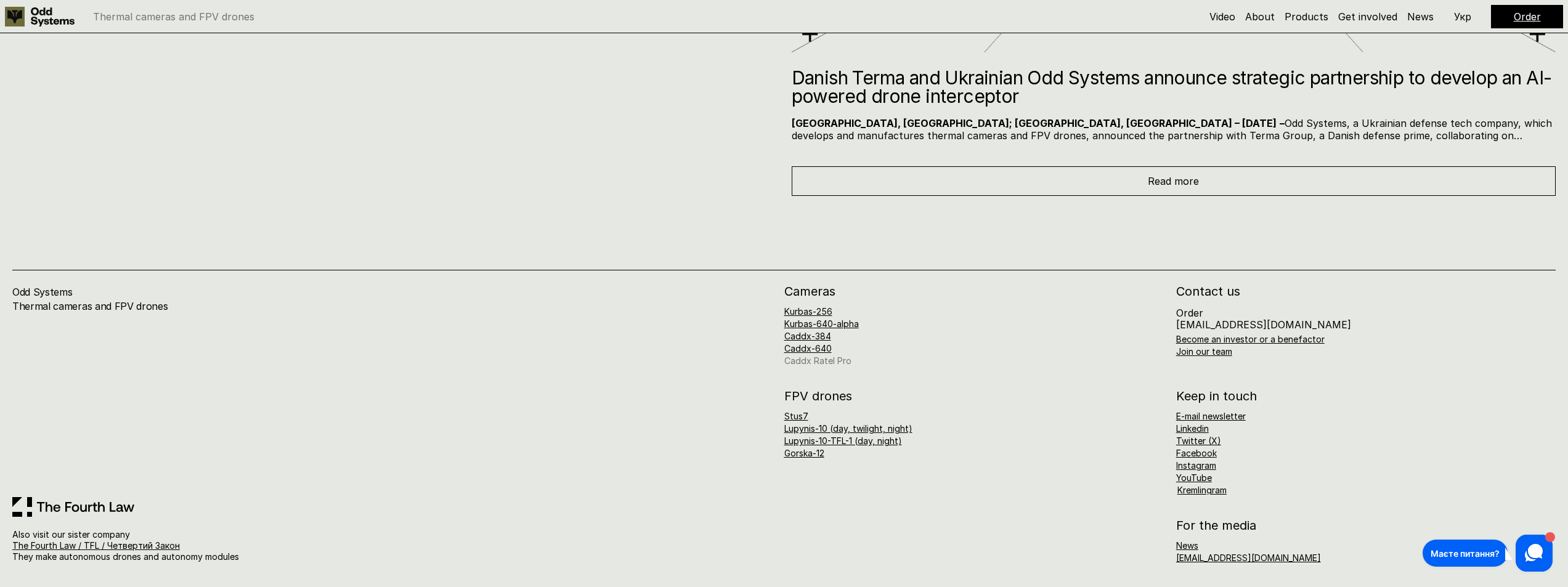
click at [831, 364] on link "Caddx Ratel Pro" at bounding box center [818, 361] width 67 height 11
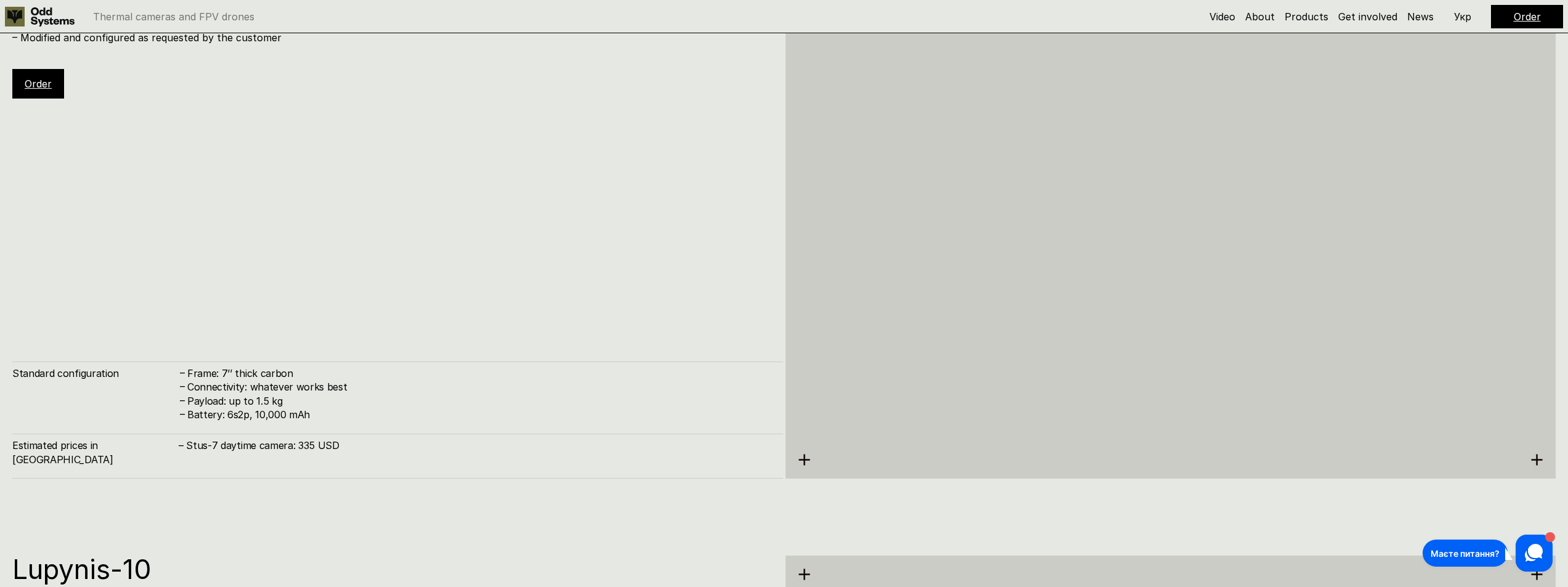
scroll to position [4614, 0]
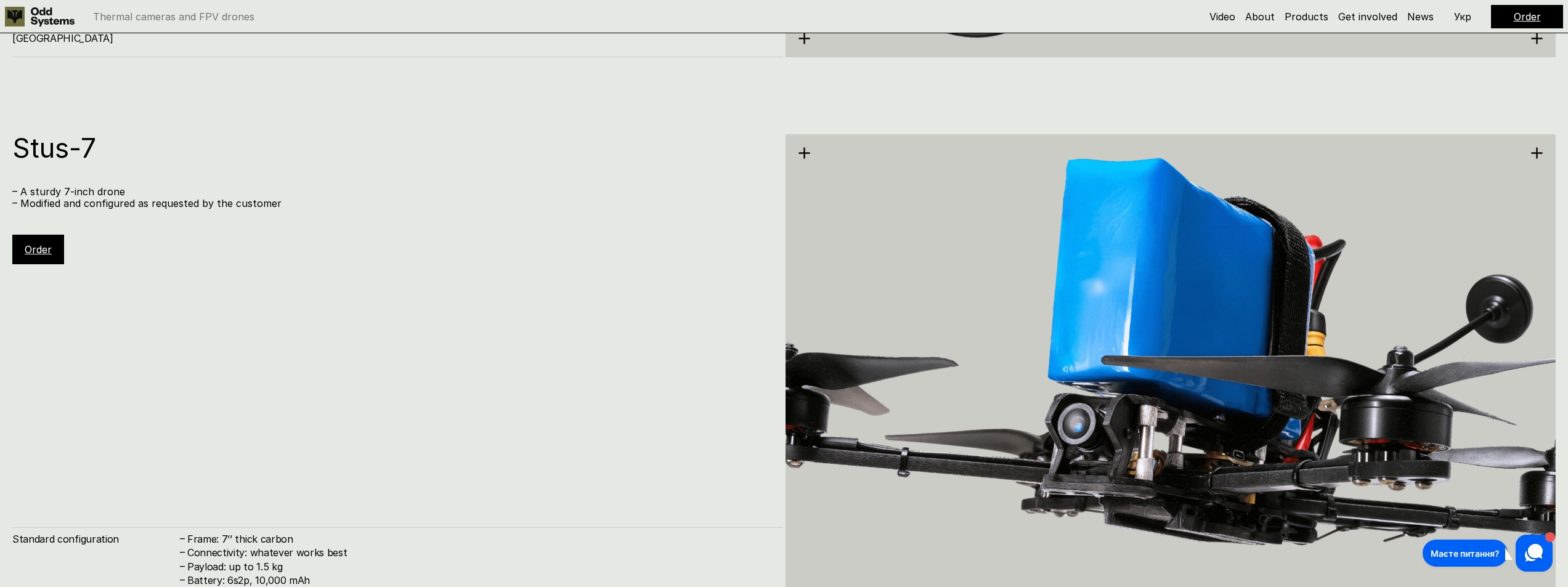
click at [42, 252] on link "Order" at bounding box center [38, 250] width 27 height 13
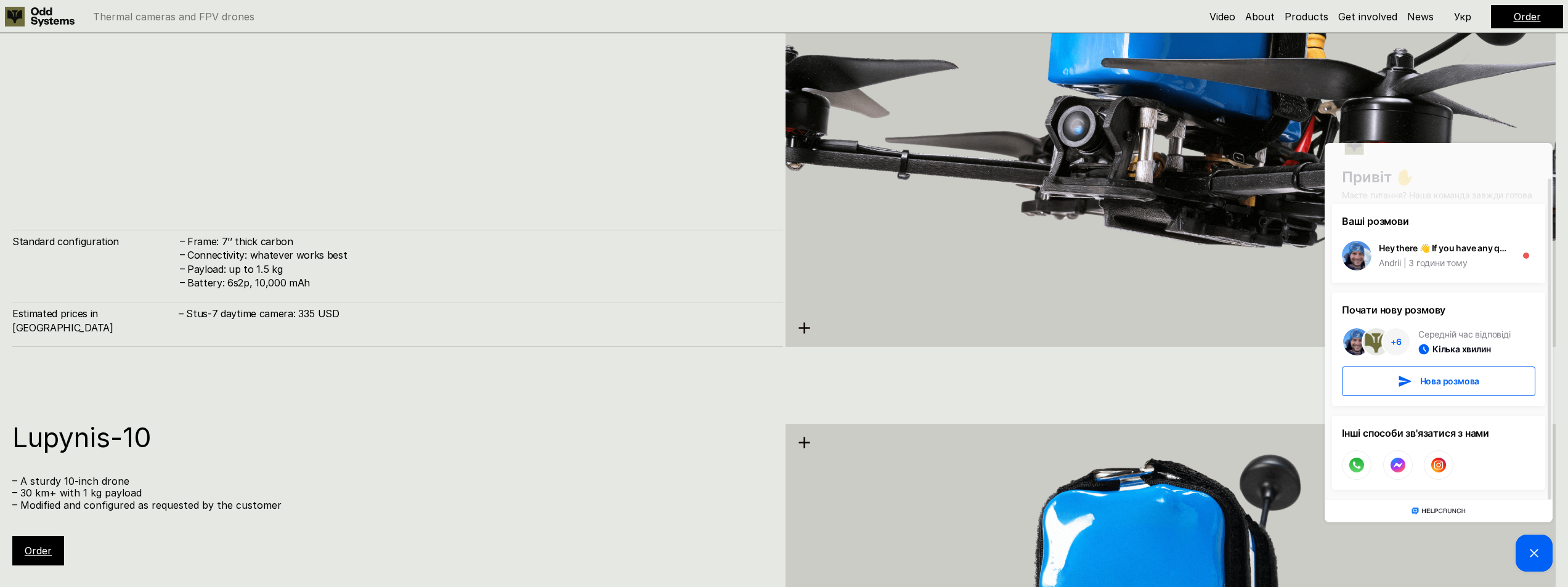
scroll to position [4922, 0]
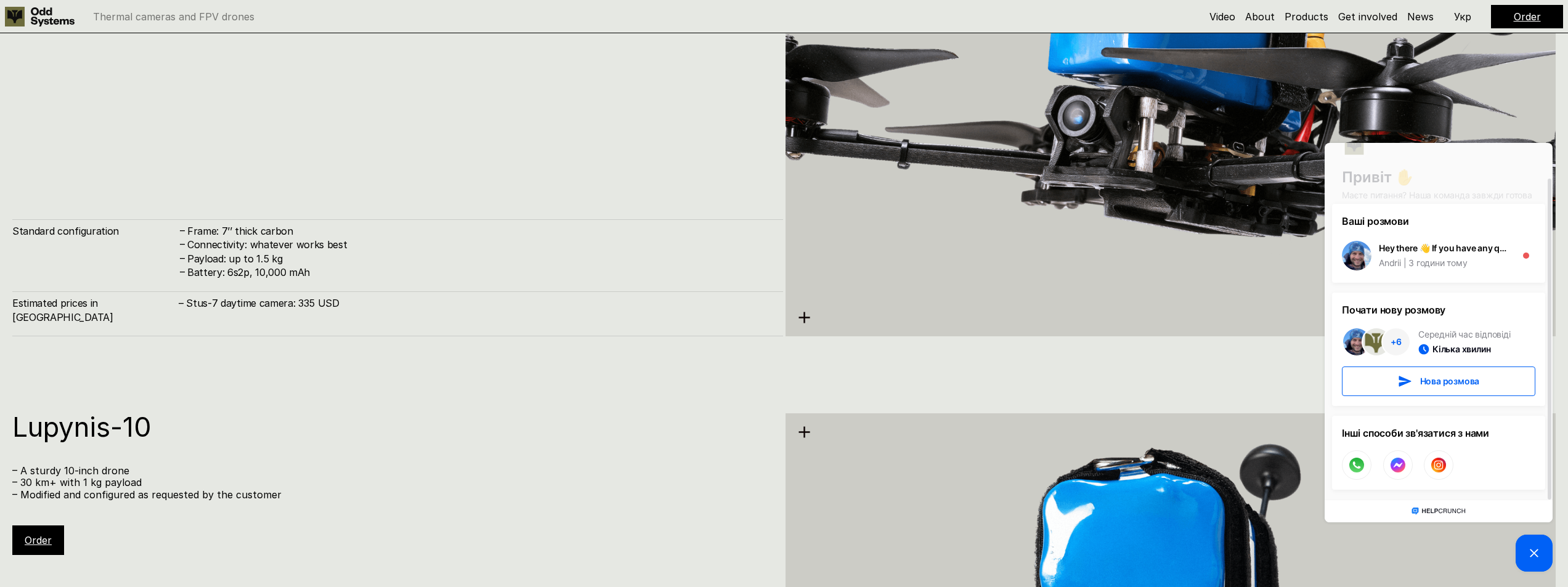
click at [1535, 551] on icon at bounding box center [1534, 553] width 15 height 15
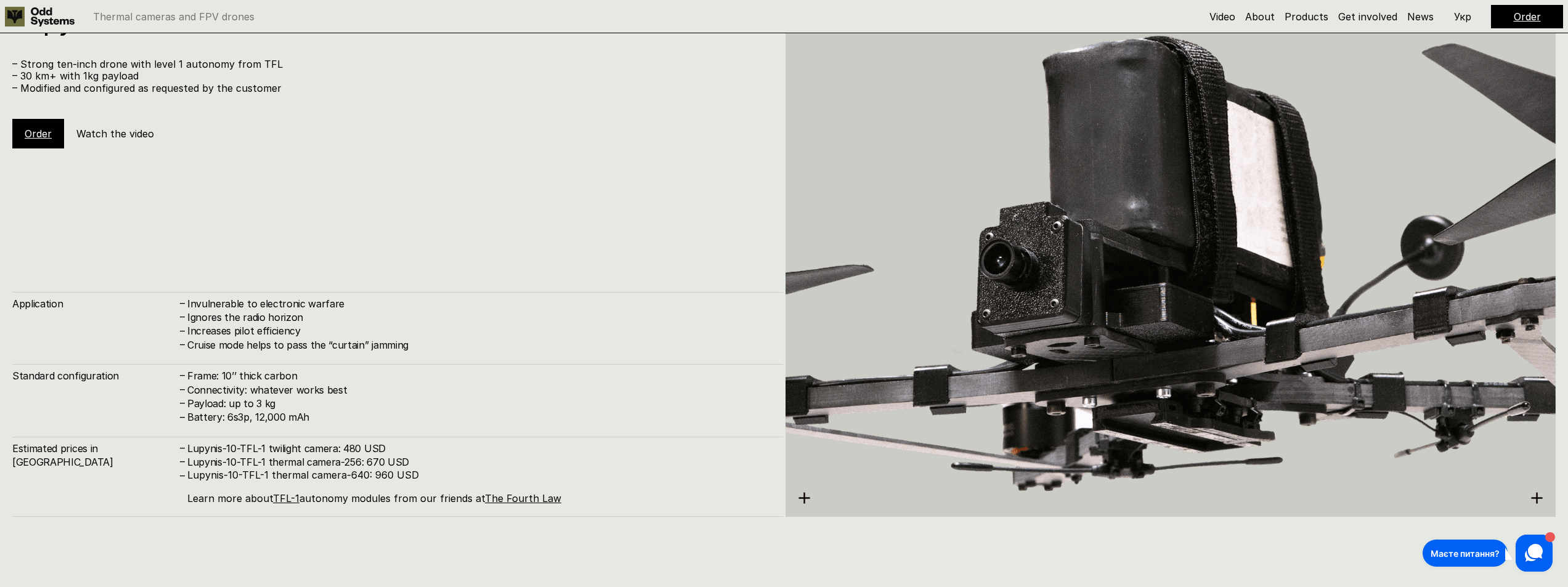
scroll to position [5908, 0]
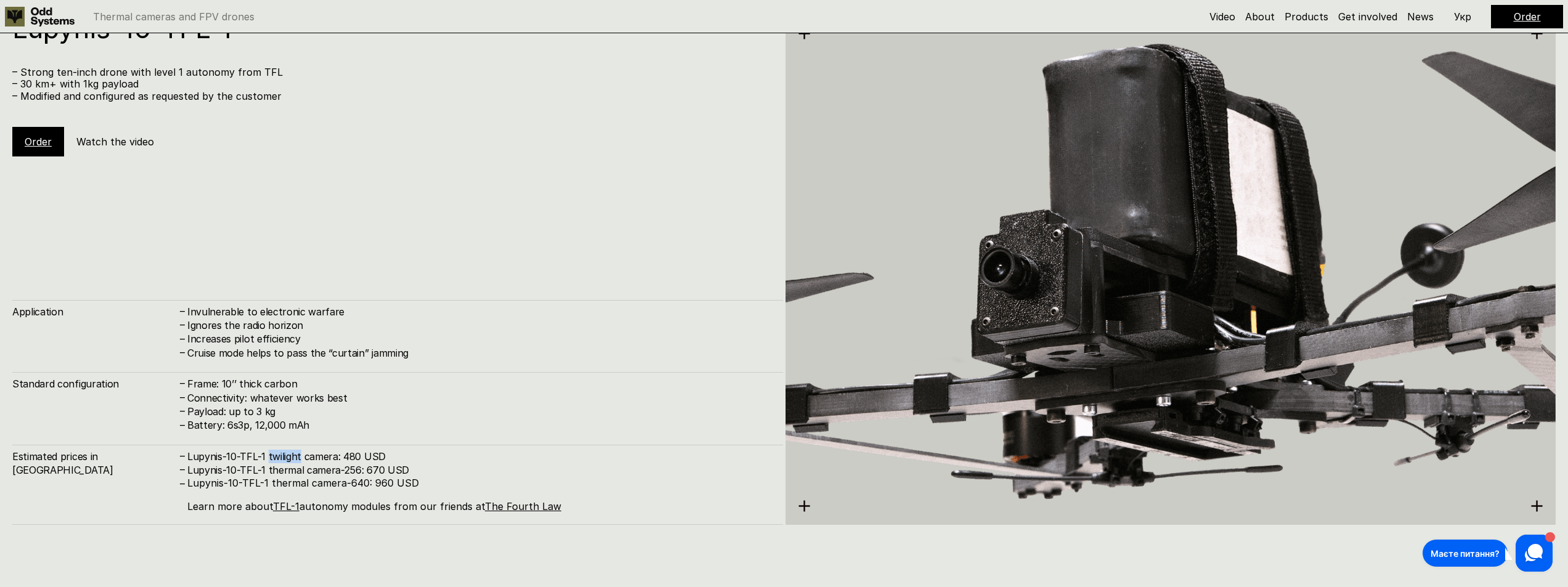
drag, startPoint x: 268, startPoint y: 459, endPoint x: 299, endPoint y: 455, distance: 31.3
click at [299, 455] on h4 "Lupynis-10-TFL-1 twilight camera: 480 USD" at bounding box center [478, 456] width 583 height 13
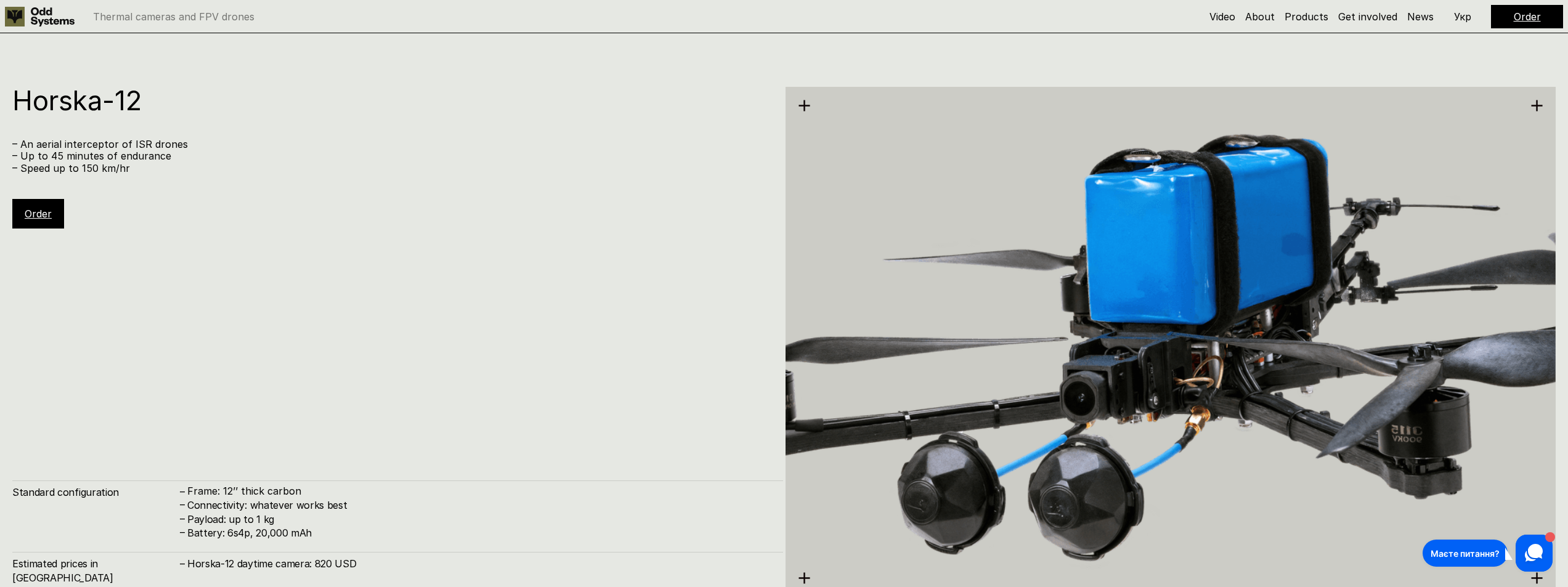
scroll to position [6401, 0]
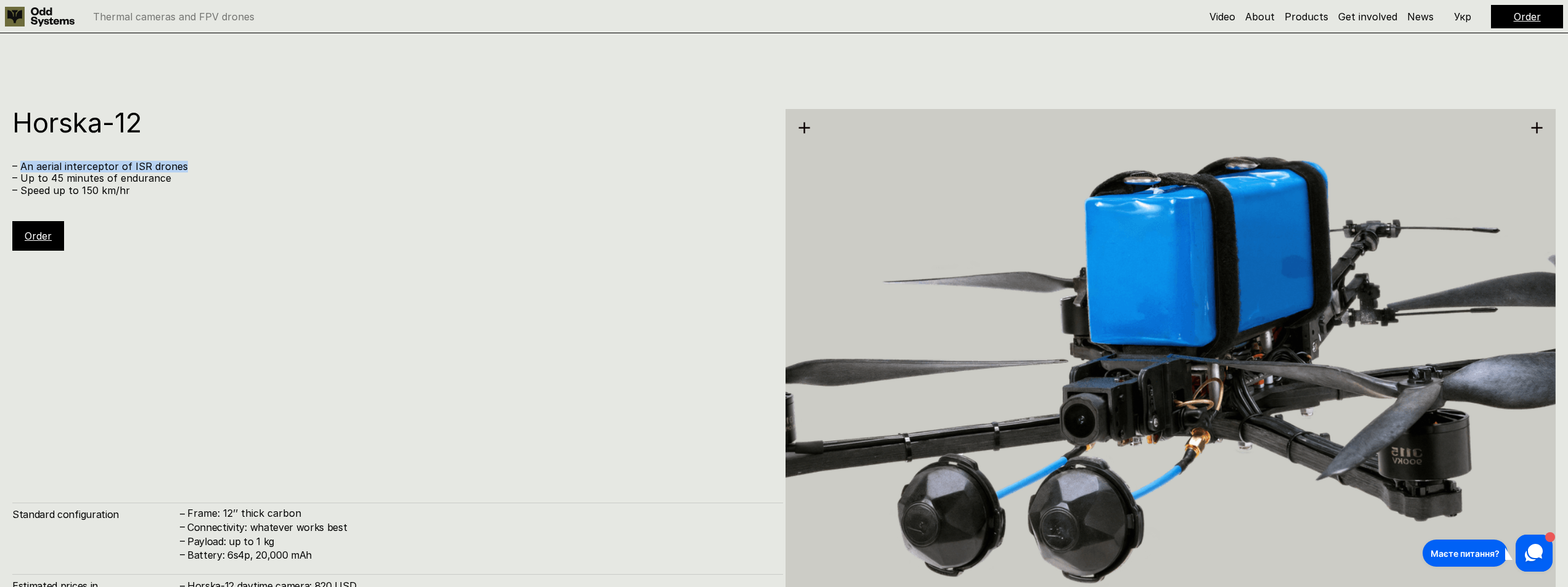
drag, startPoint x: 19, startPoint y: 167, endPoint x: 181, endPoint y: 164, distance: 162.0
click at [181, 164] on p "– An aerial interceptor of ISR drones" at bounding box center [391, 167] width 758 height 12
copy p "An aerial interceptor of ISR drones"
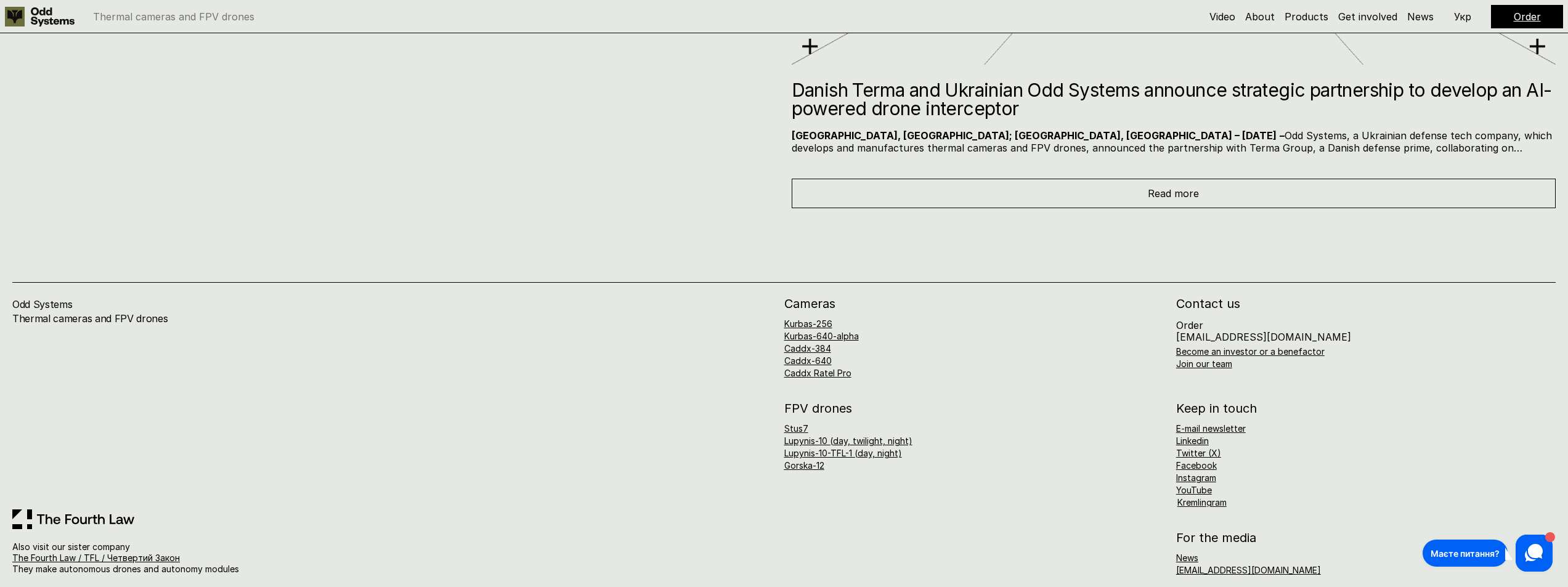
scroll to position [8407, 0]
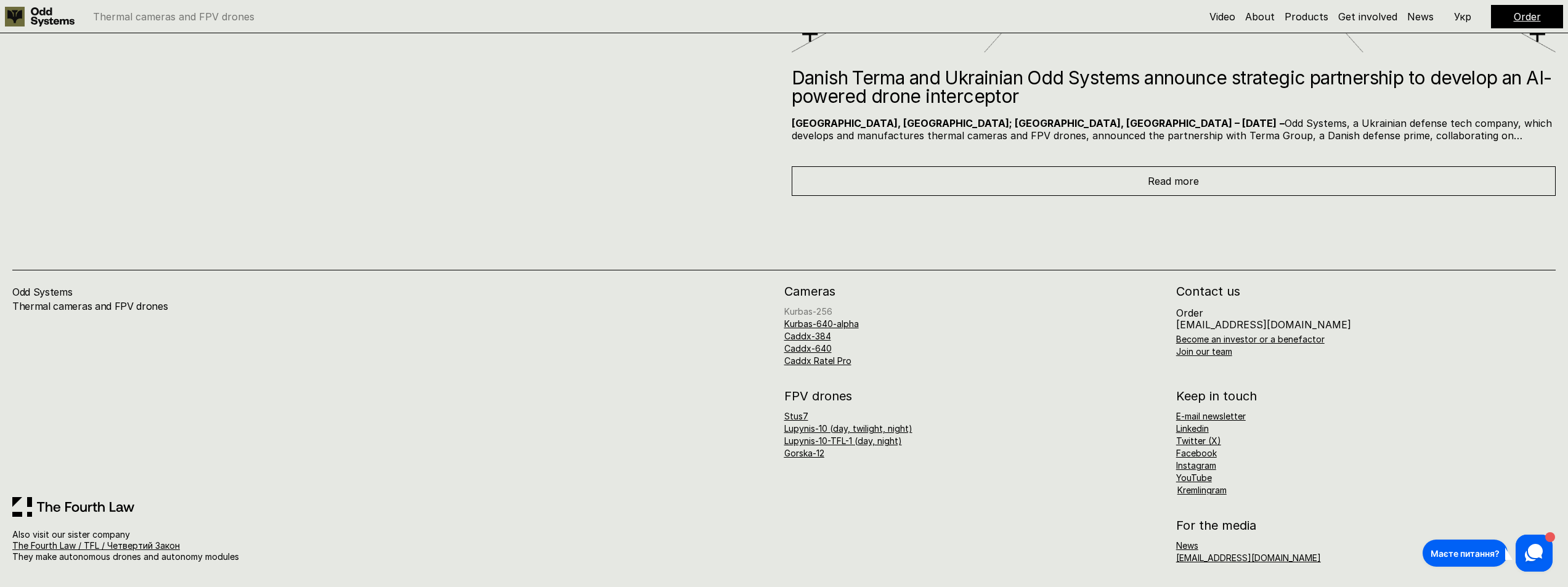
click at [808, 311] on link "Kurbas-256" at bounding box center [808, 311] width 48 height 11
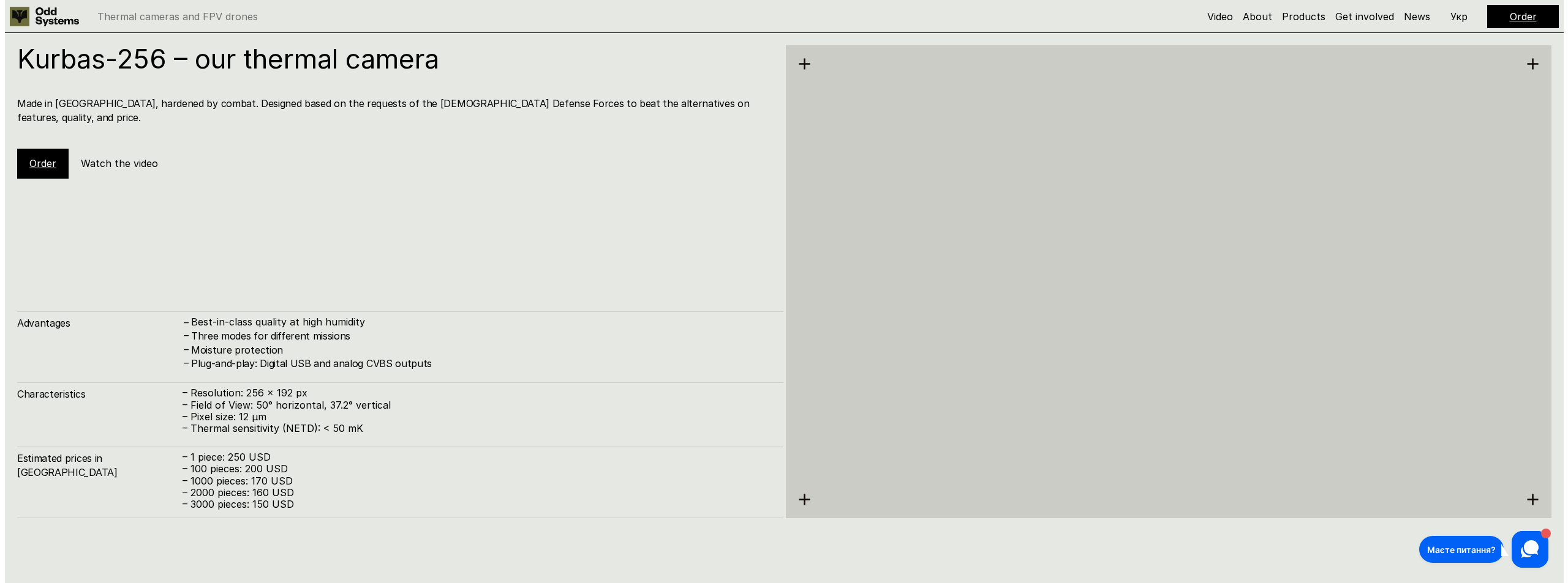
scroll to position [1759, 0]
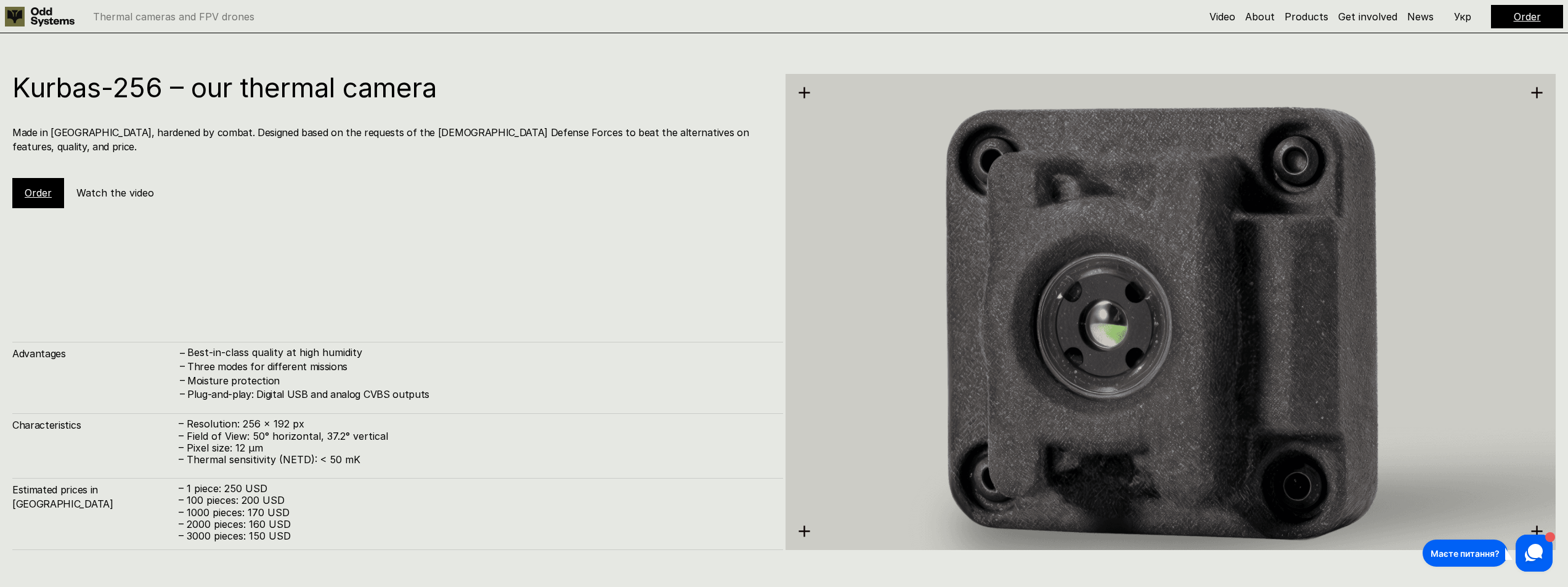
click at [135, 186] on h5 "Watch the video" at bounding box center [115, 193] width 78 height 13
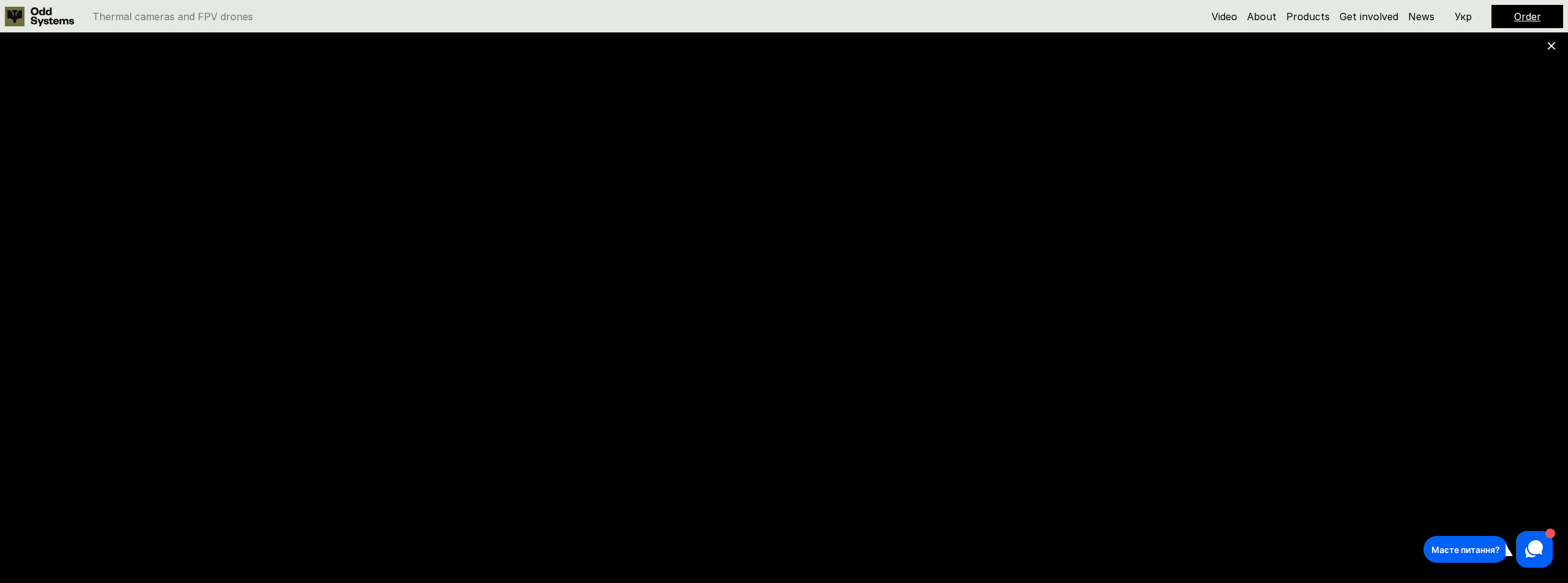
scroll to position [4093, 0]
click at [1551, 45] on use at bounding box center [1551, 46] width 8 height 8
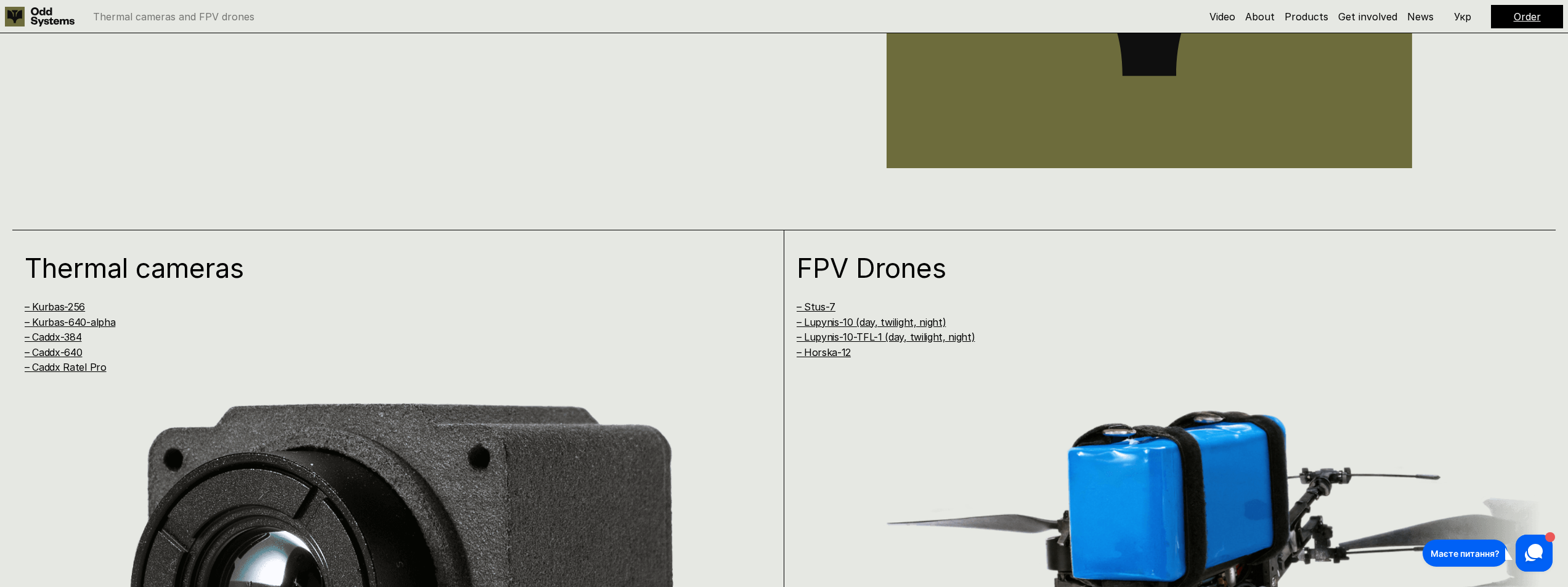
scroll to position [986, 0]
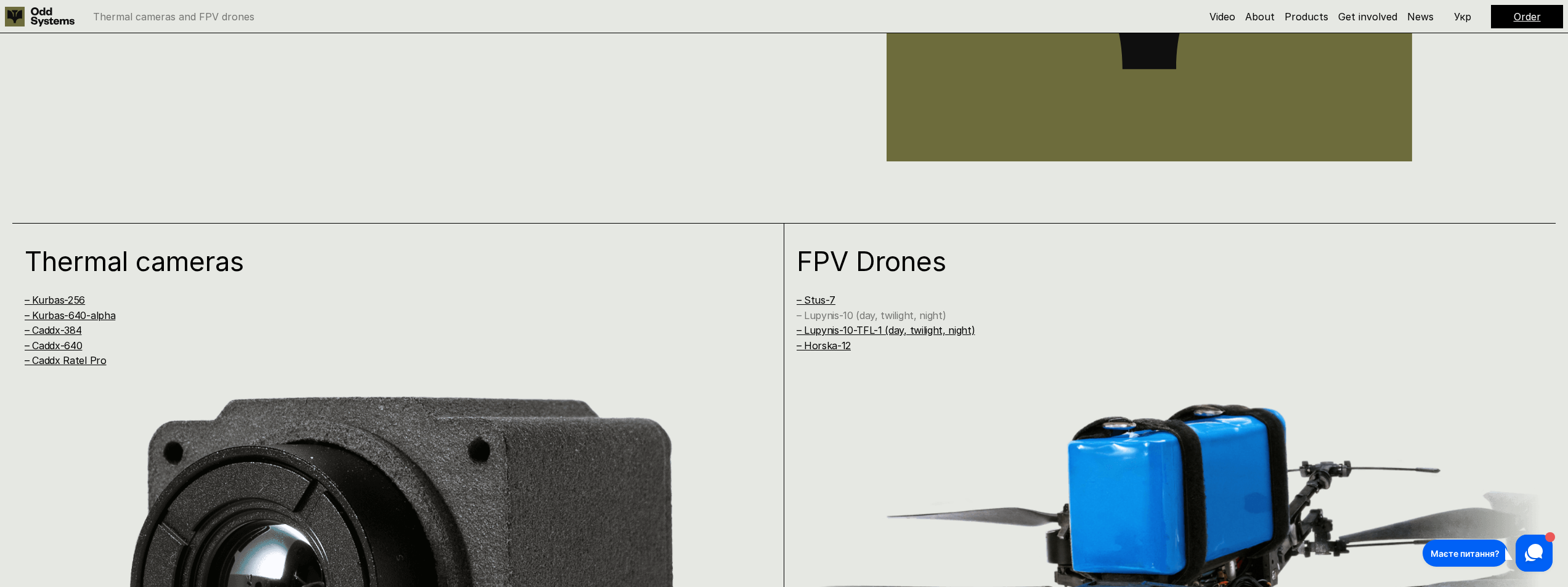
click at [885, 315] on link "– Lupynis-10 (day, twilight, night)" at bounding box center [872, 316] width 150 height 13
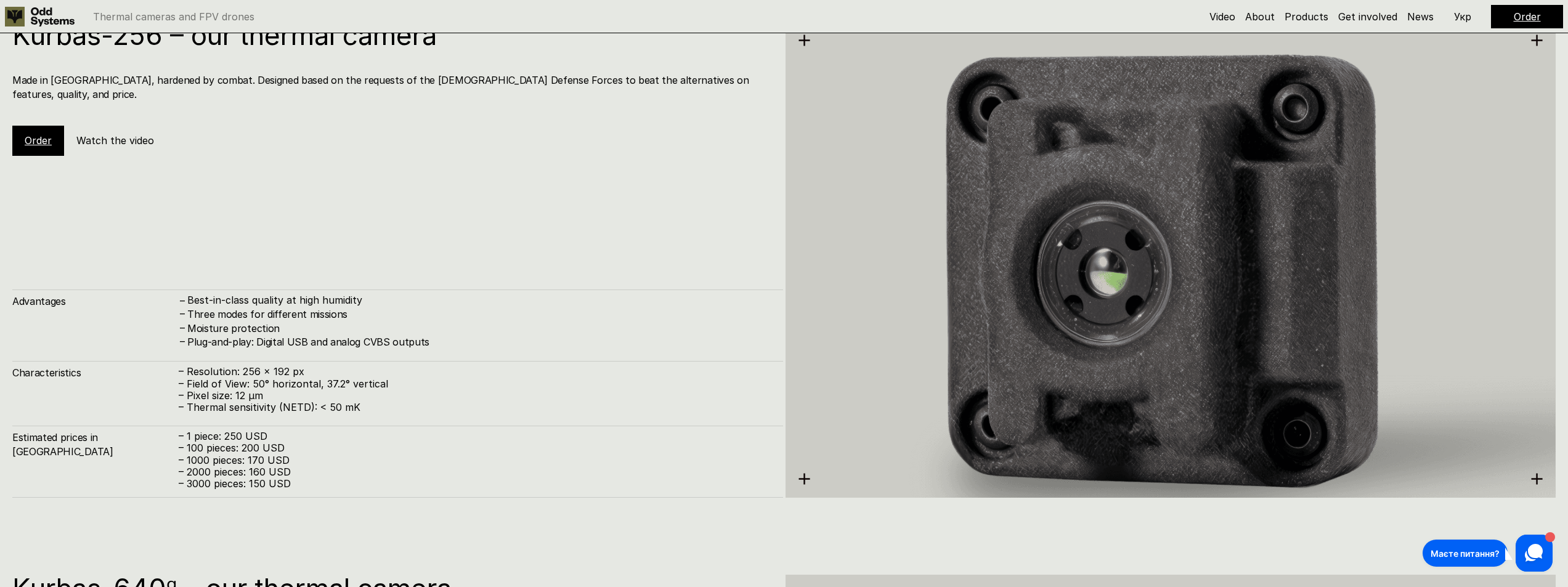
scroll to position [1844, 0]
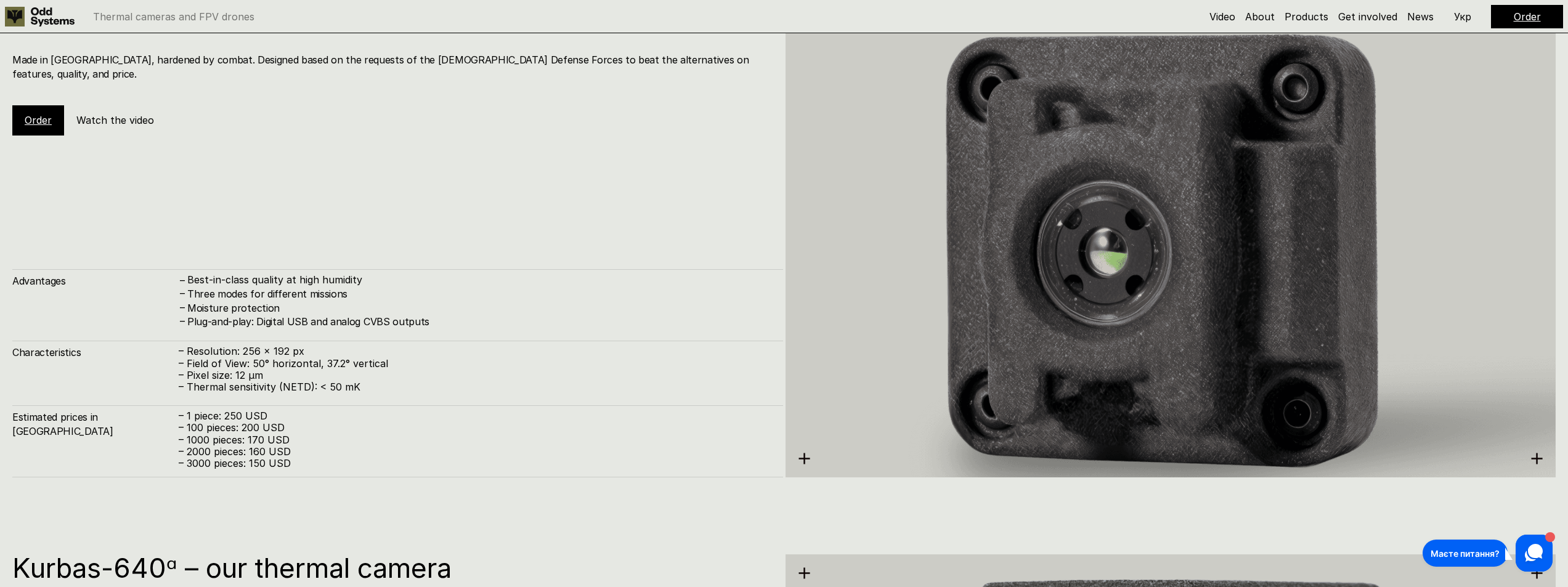
click at [414, 187] on div "Kurbas-256 – our thermal camera Made in [GEOGRAPHIC_DATA], hardened by combat. …" at bounding box center [398, 240] width 771 height 476
click at [362, 291] on h4 "Three modes for different missions" at bounding box center [478, 294] width 583 height 13
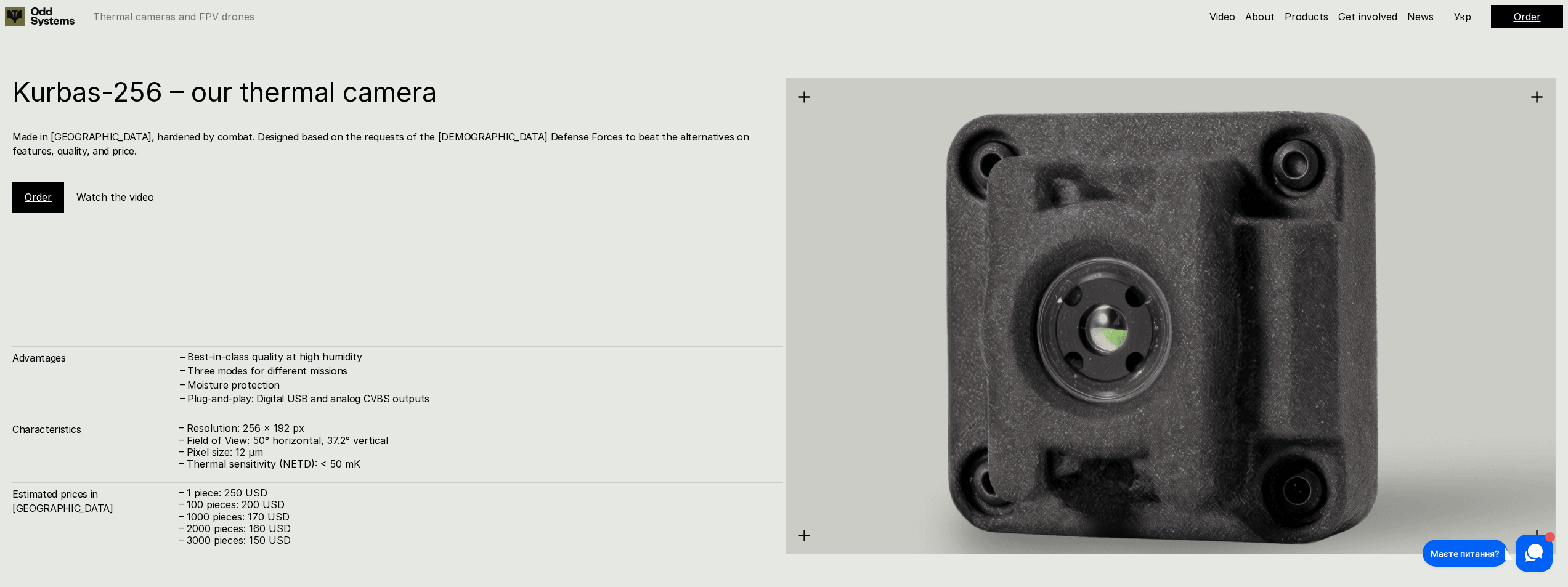
scroll to position [1783, 0]
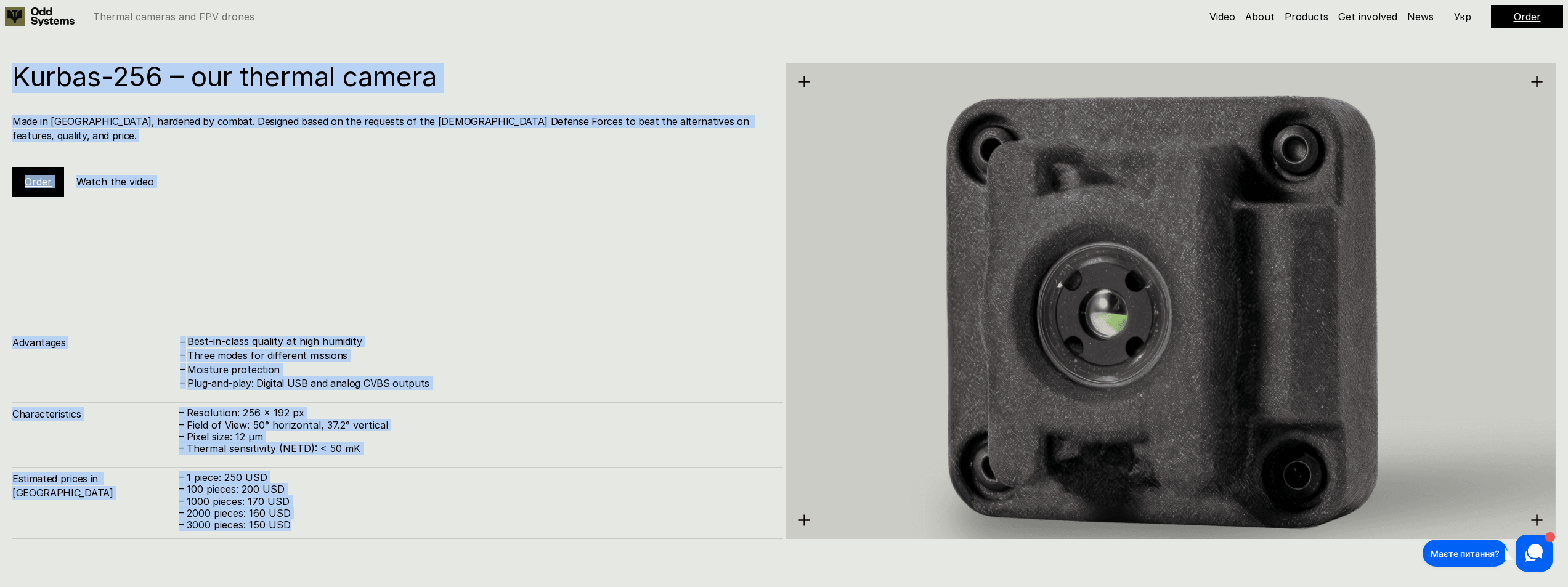
drag, startPoint x: 305, startPoint y: 532, endPoint x: 17, endPoint y: 88, distance: 529.2
click at [17, 88] on div "Kurbas-256 – our thermal camera Made in [GEOGRAPHIC_DATA], hardened by combat. …" at bounding box center [398, 301] width 771 height 476
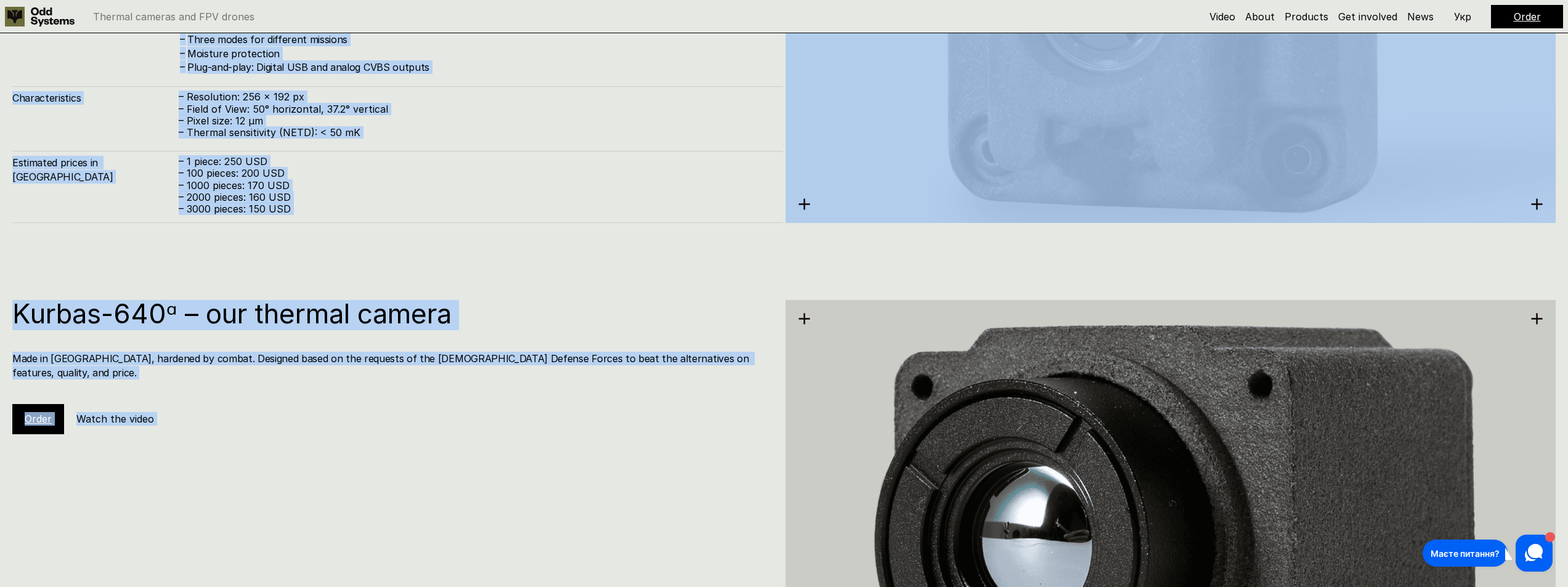
scroll to position [2026, 0]
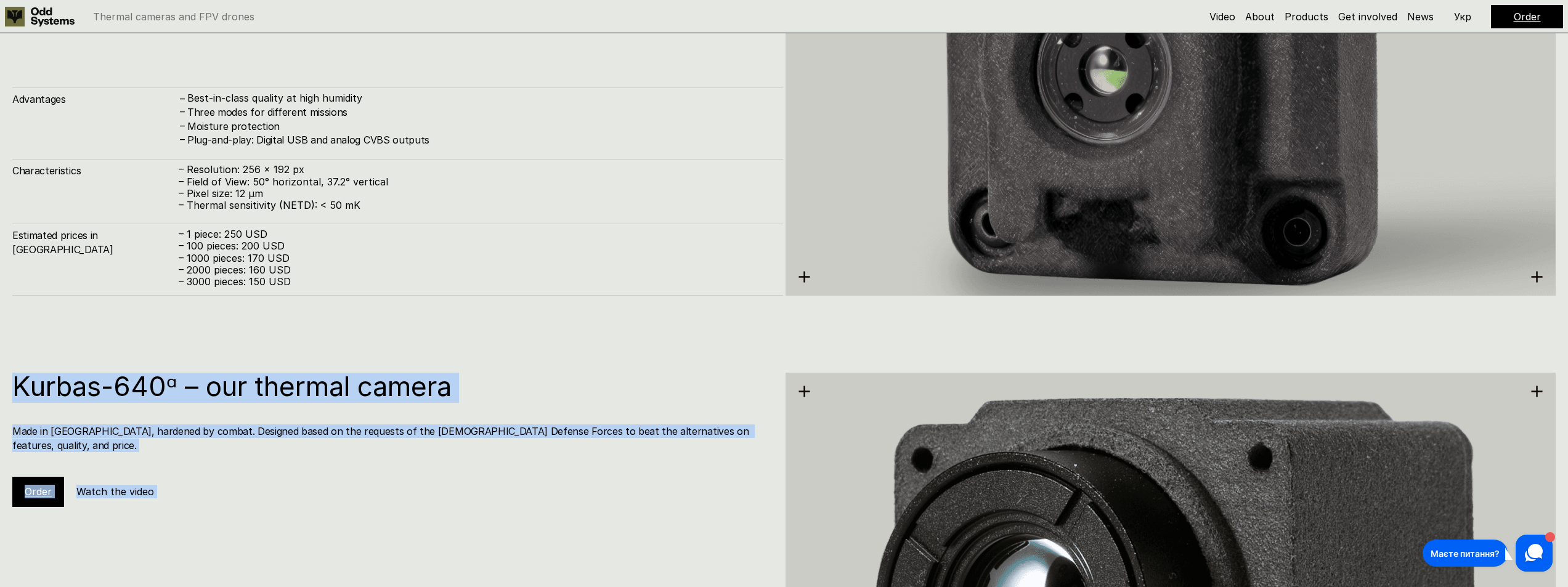
drag, startPoint x: 324, startPoint y: 492, endPoint x: 14, endPoint y: 390, distance: 326.3
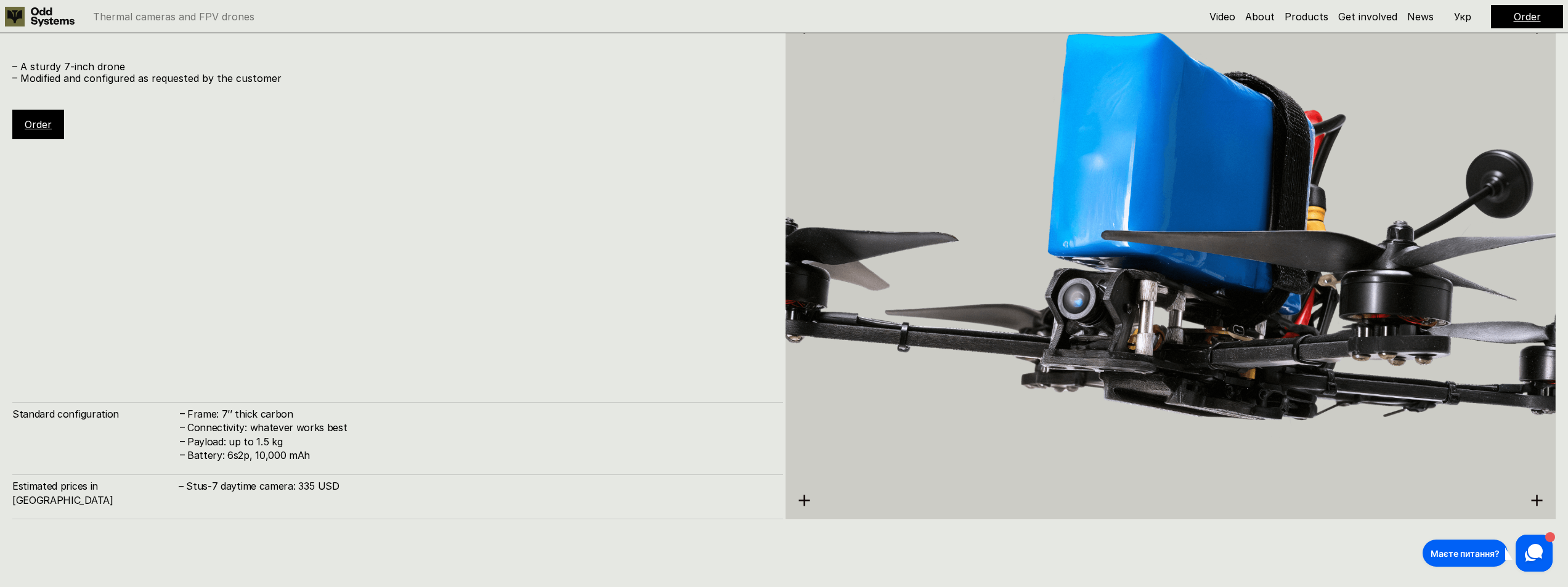
scroll to position [4861, 0]
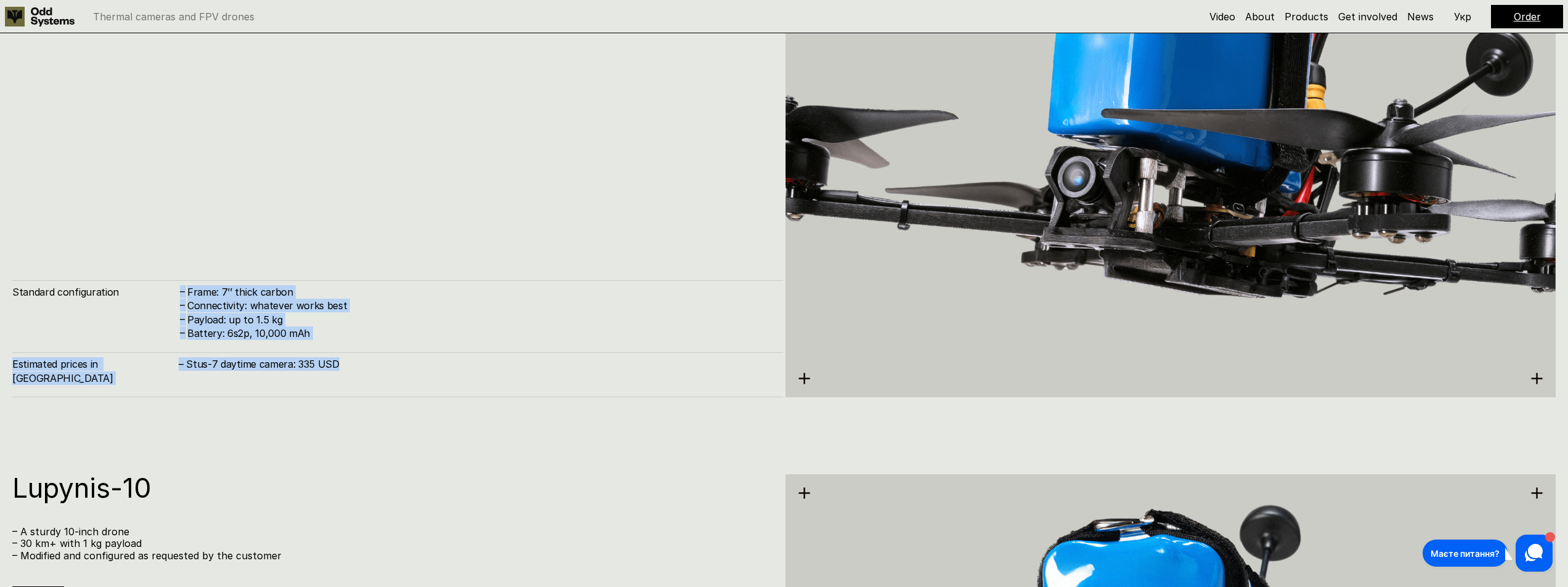
drag, startPoint x: 370, startPoint y: 382, endPoint x: 148, endPoint y: 206, distance: 283.3
click at [148, 206] on div "Stus-7 – A sturdy 7-inch drone – Modified and configured as requested by the cu…" at bounding box center [398, 142] width 771 height 510
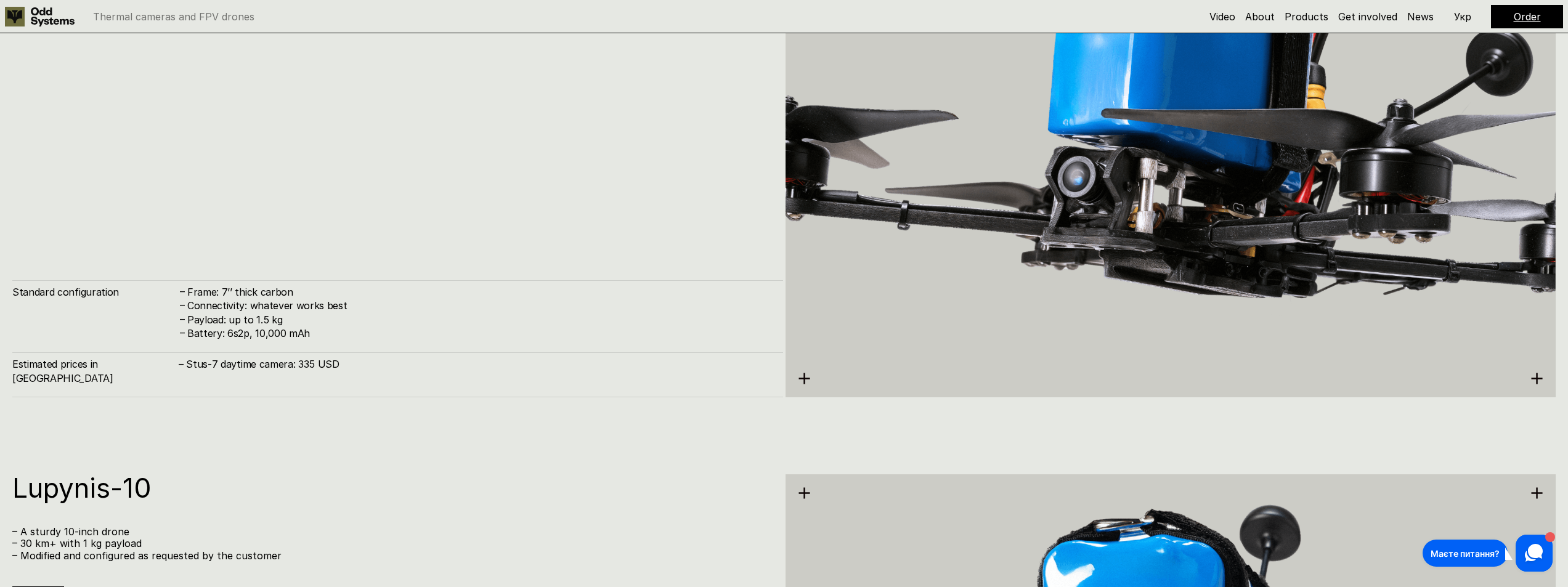
click at [352, 371] on h4 "– Stus-7 daytime camera: 335 USD" at bounding box center [474, 364] width 592 height 13
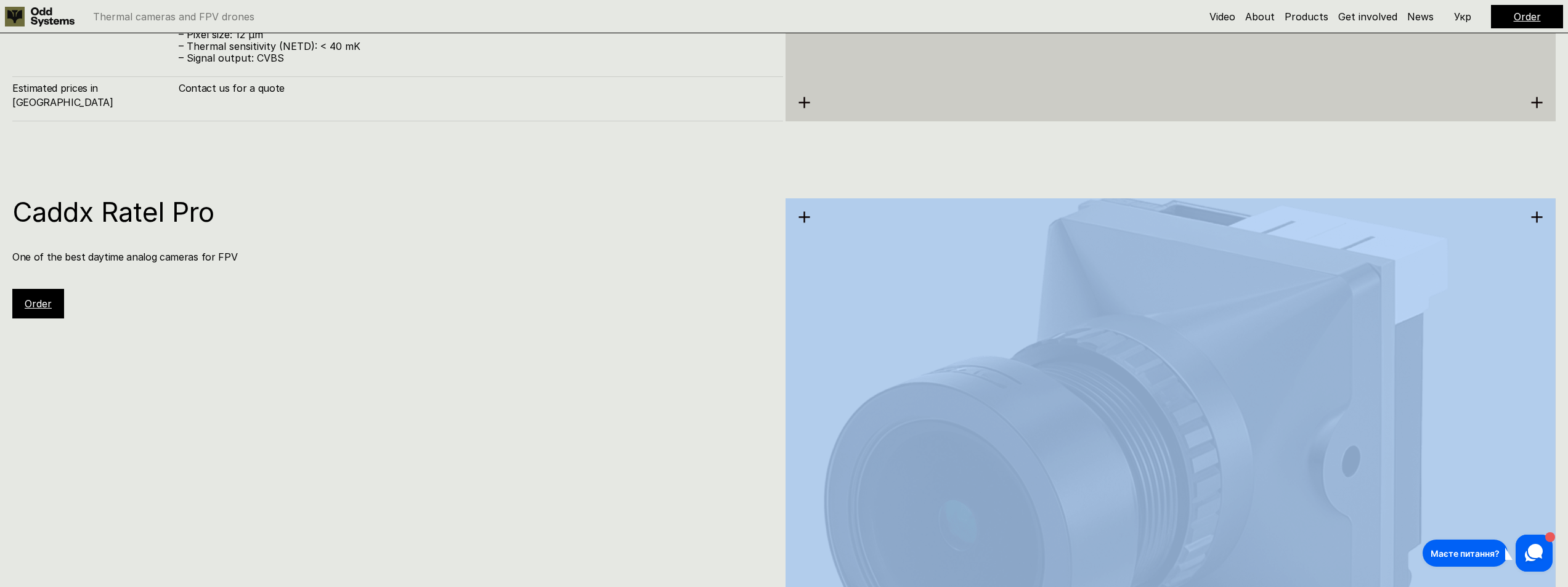
scroll to position [4179, 0]
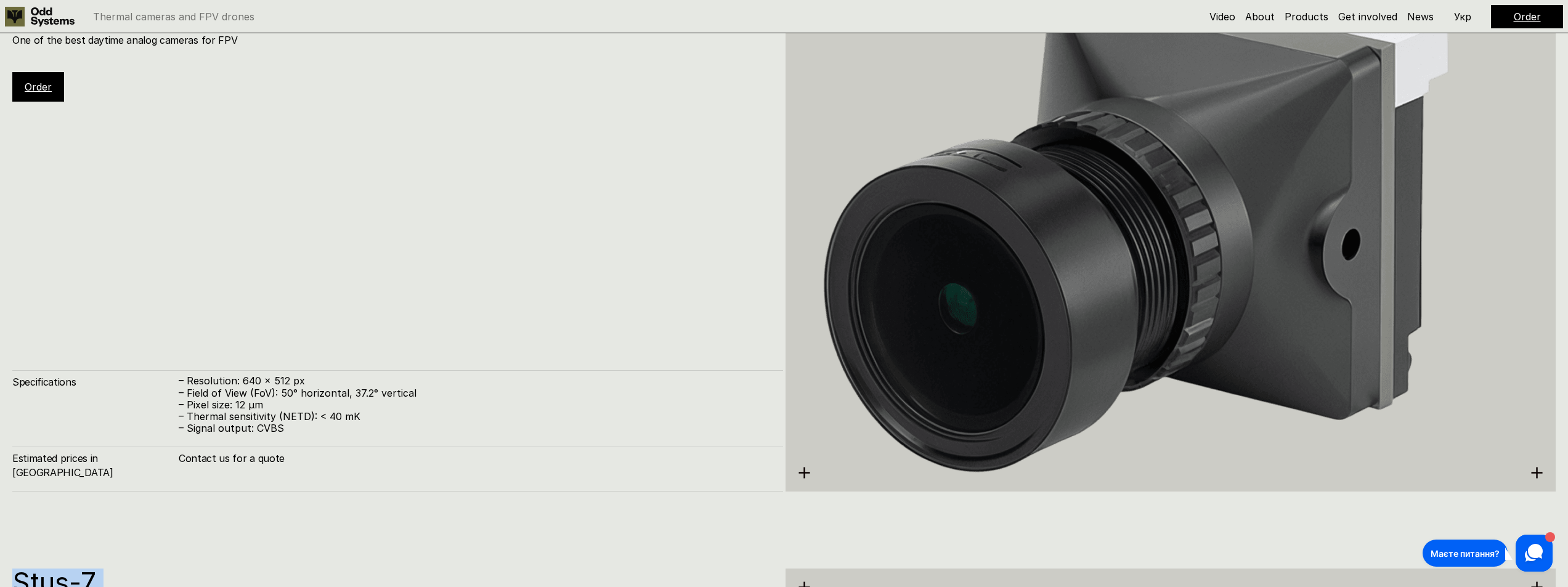
drag, startPoint x: 343, startPoint y: 378, endPoint x: 90, endPoint y: 567, distance: 315.8
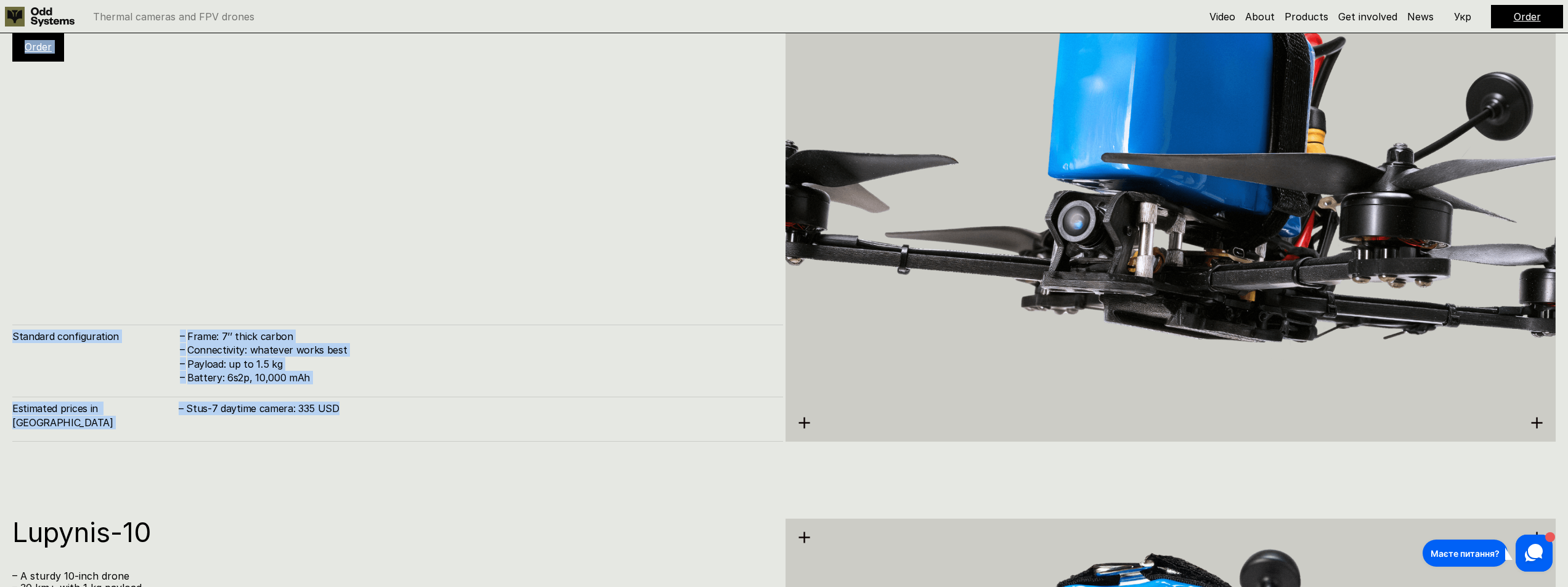
scroll to position [4936, 0]
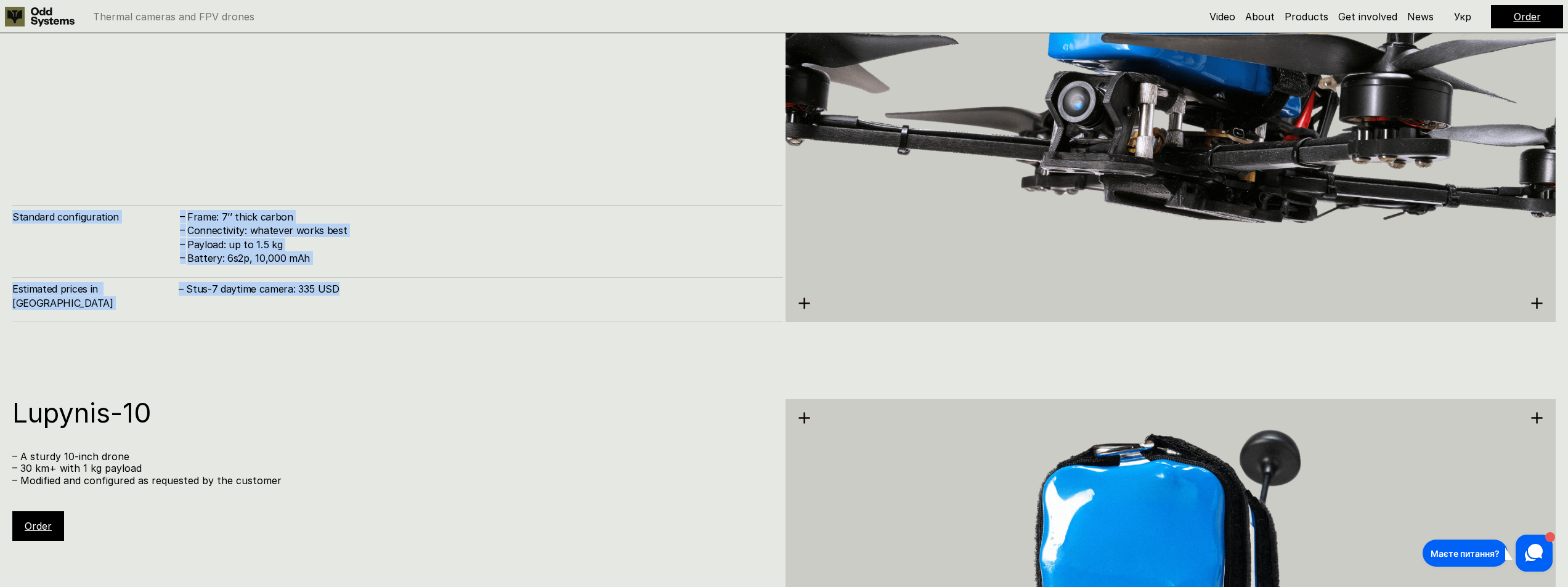
drag, startPoint x: 20, startPoint y: 154, endPoint x: 370, endPoint y: 317, distance: 386.1
click at [370, 316] on div "Stus-7 – A sturdy 7-inch drone – Modified and configured as requested by the cu…" at bounding box center [398, 67] width 771 height 510
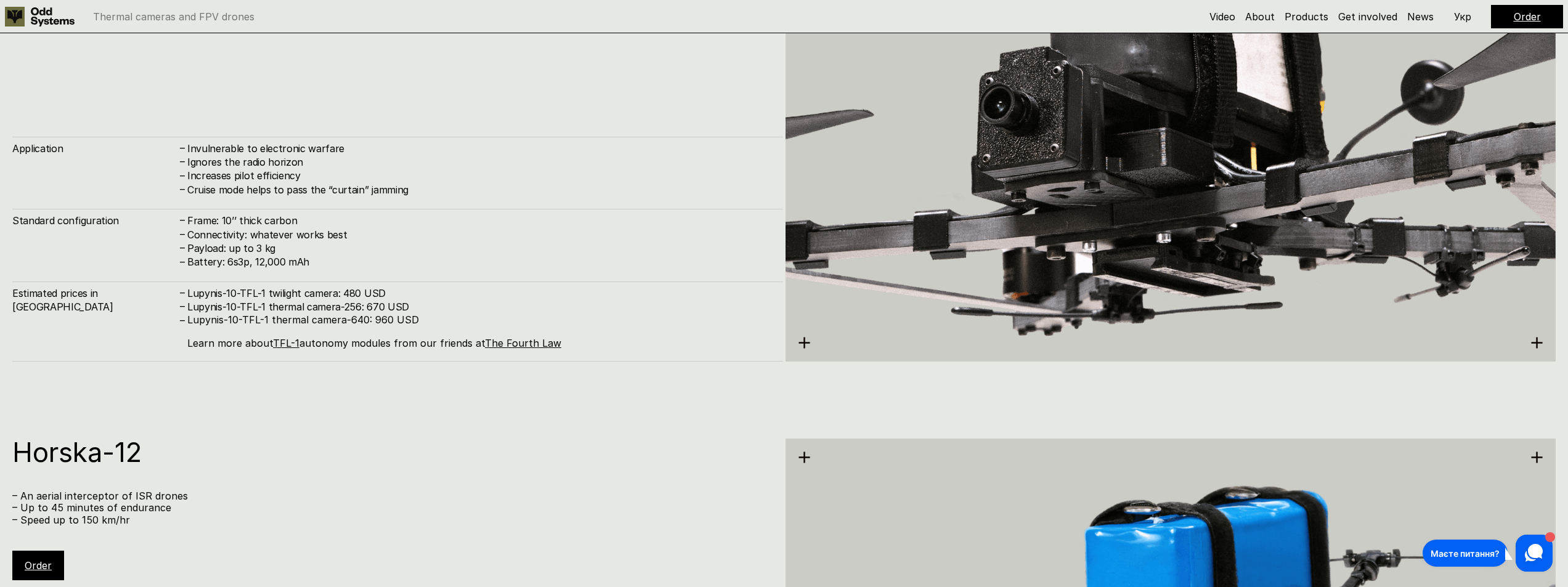
scroll to position [6107, 0]
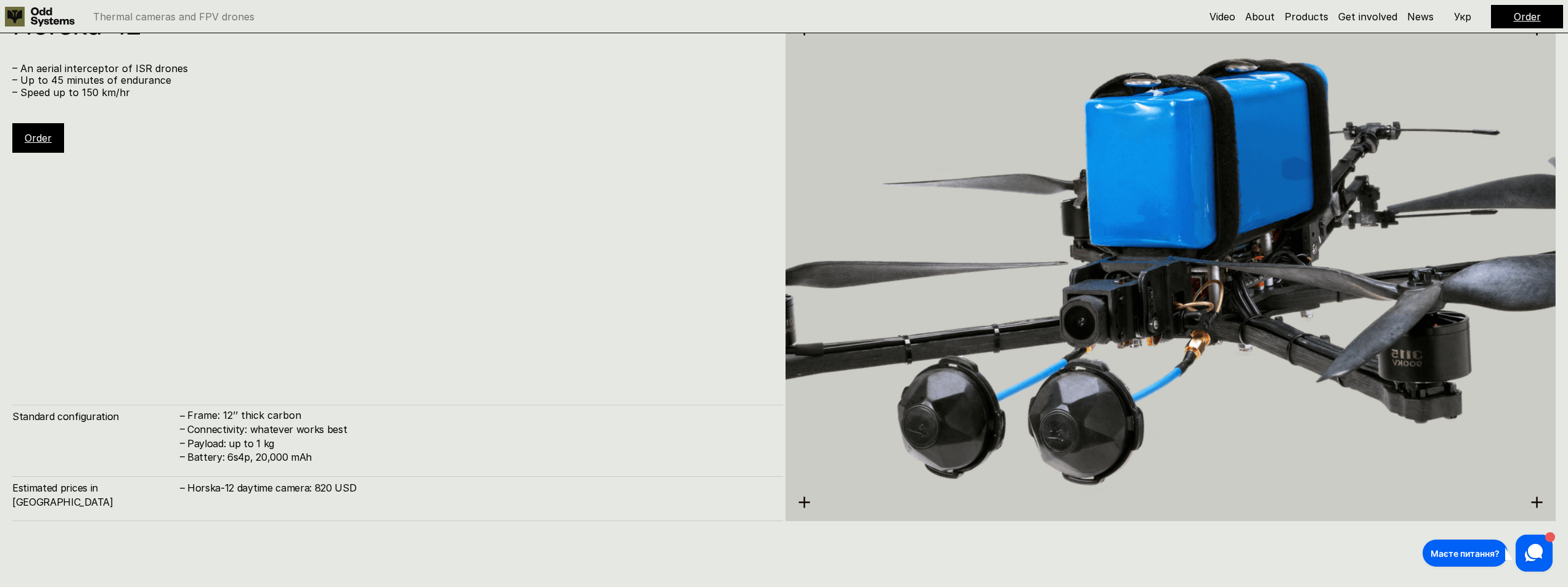
scroll to position [6477, 0]
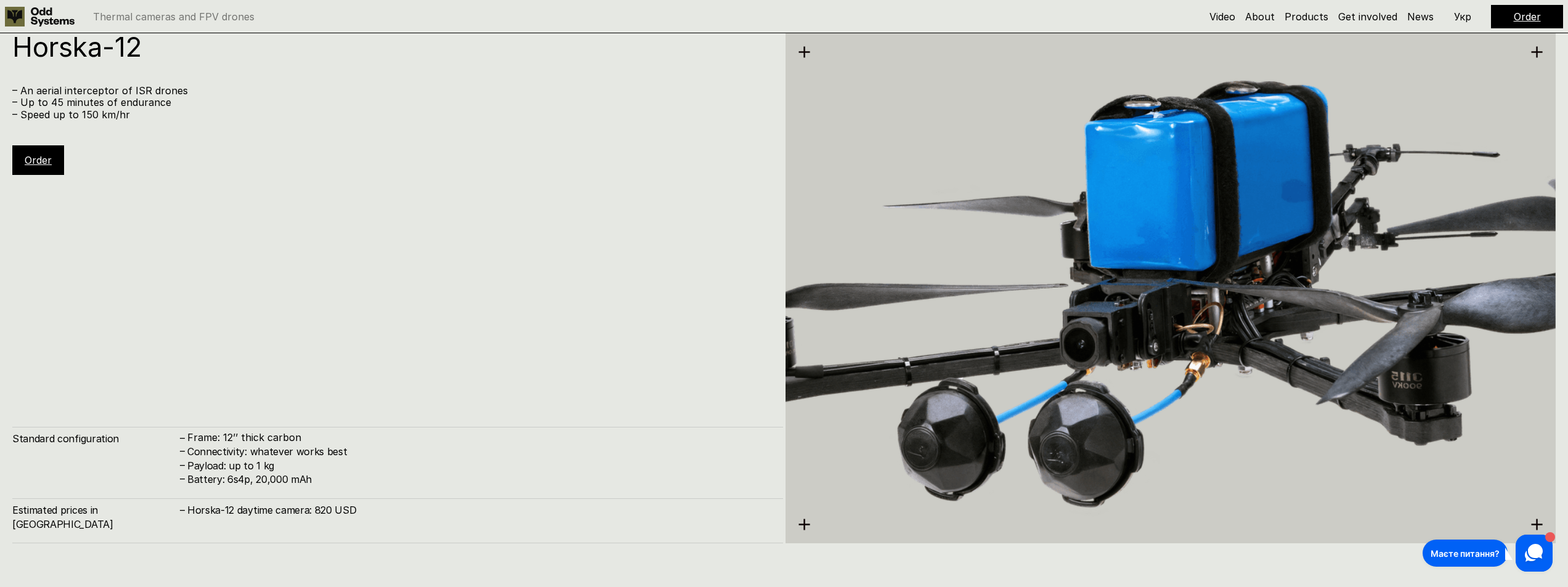
click at [342, 316] on div "Horska-12 – An aerial interceptor of ISR drones – Up to 45 minutes of endurance…" at bounding box center [398, 289] width 771 height 510
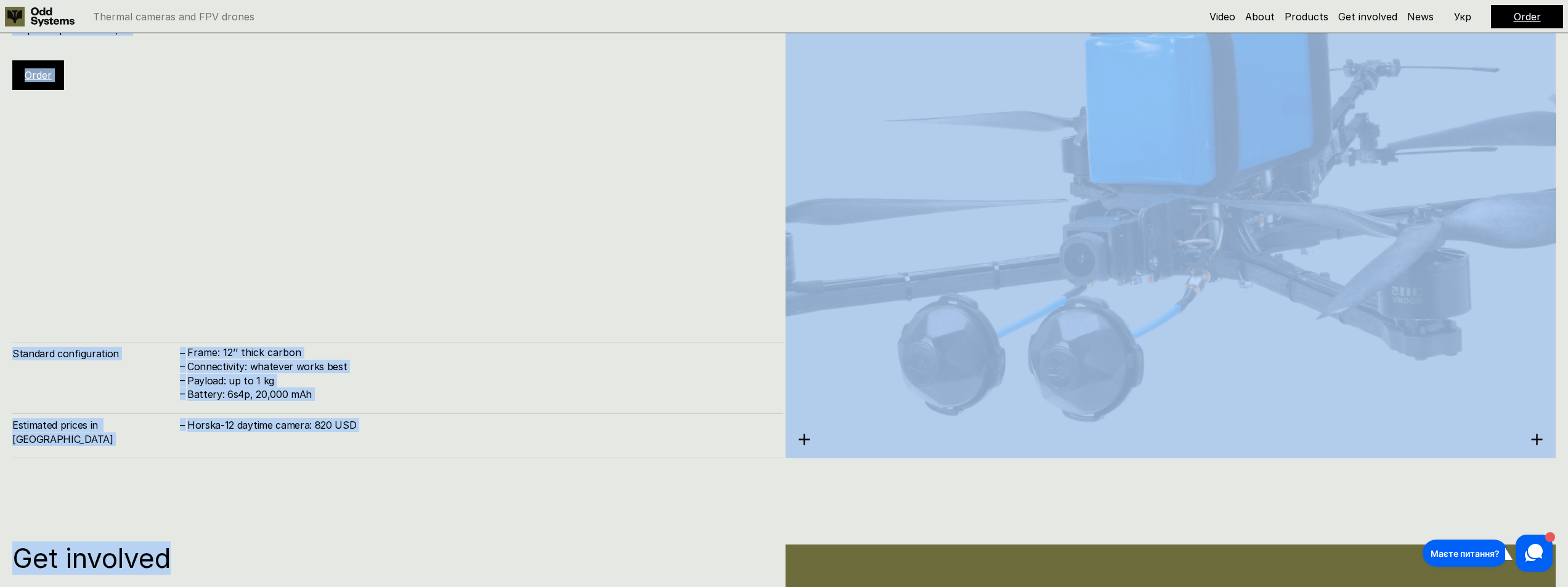
scroll to position [6634, 0]
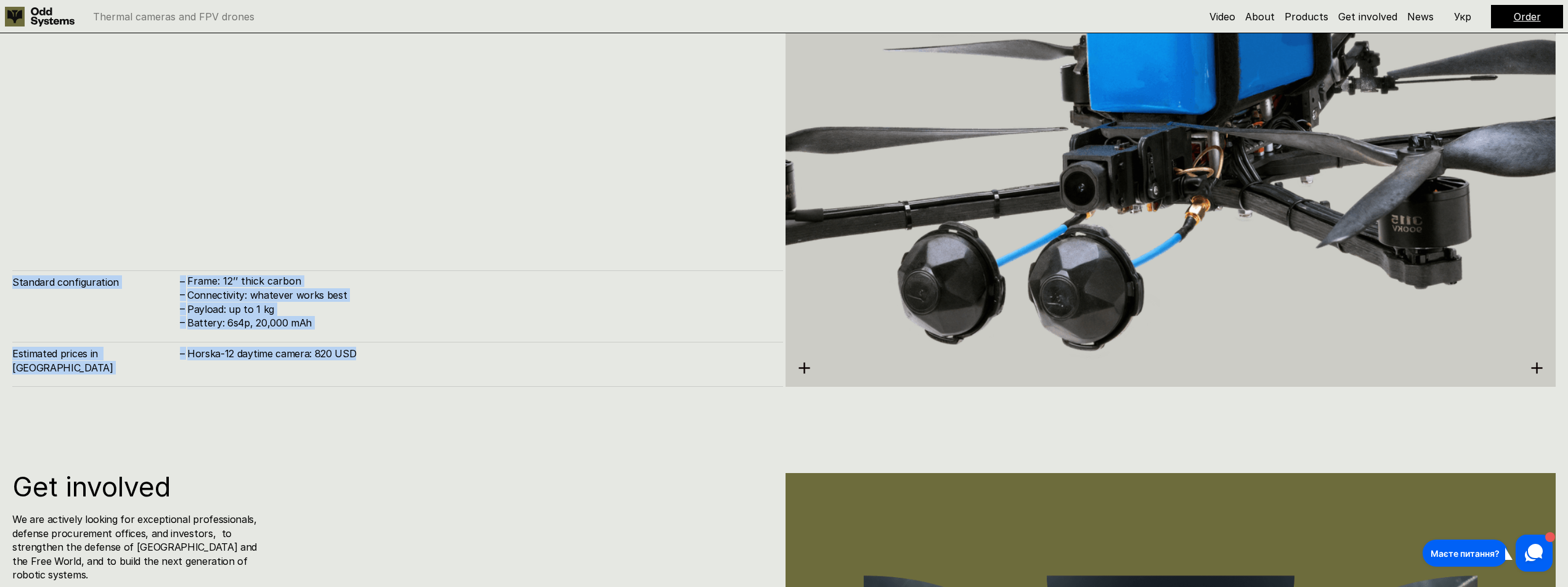
drag, startPoint x: 18, startPoint y: 111, endPoint x: 357, endPoint y: 372, distance: 427.8
click at [357, 372] on div "Horska-12 – An aerial interceptor of ISR drones – Up to 45 minutes of endurance…" at bounding box center [398, 132] width 771 height 510
click at [437, 237] on div "Horska-12 – An aerial interceptor of ISR drones – Up to 45 minutes of endurance…" at bounding box center [398, 132] width 771 height 510
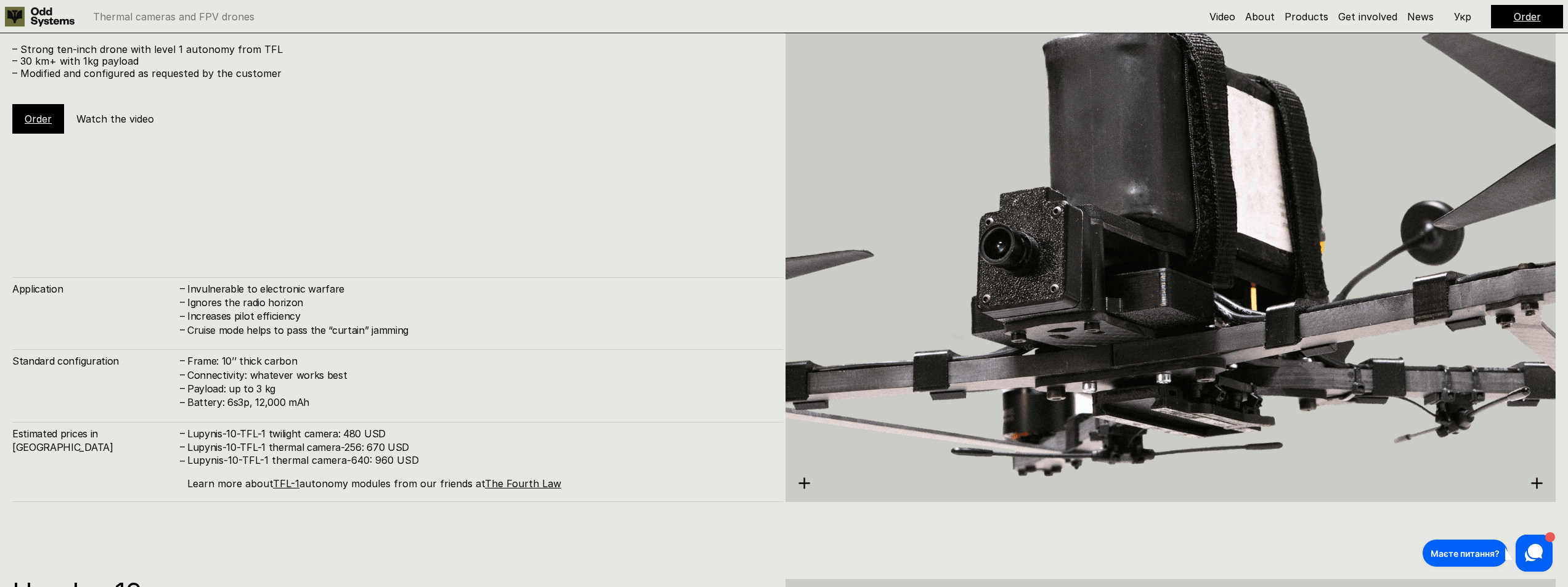
scroll to position [5894, 0]
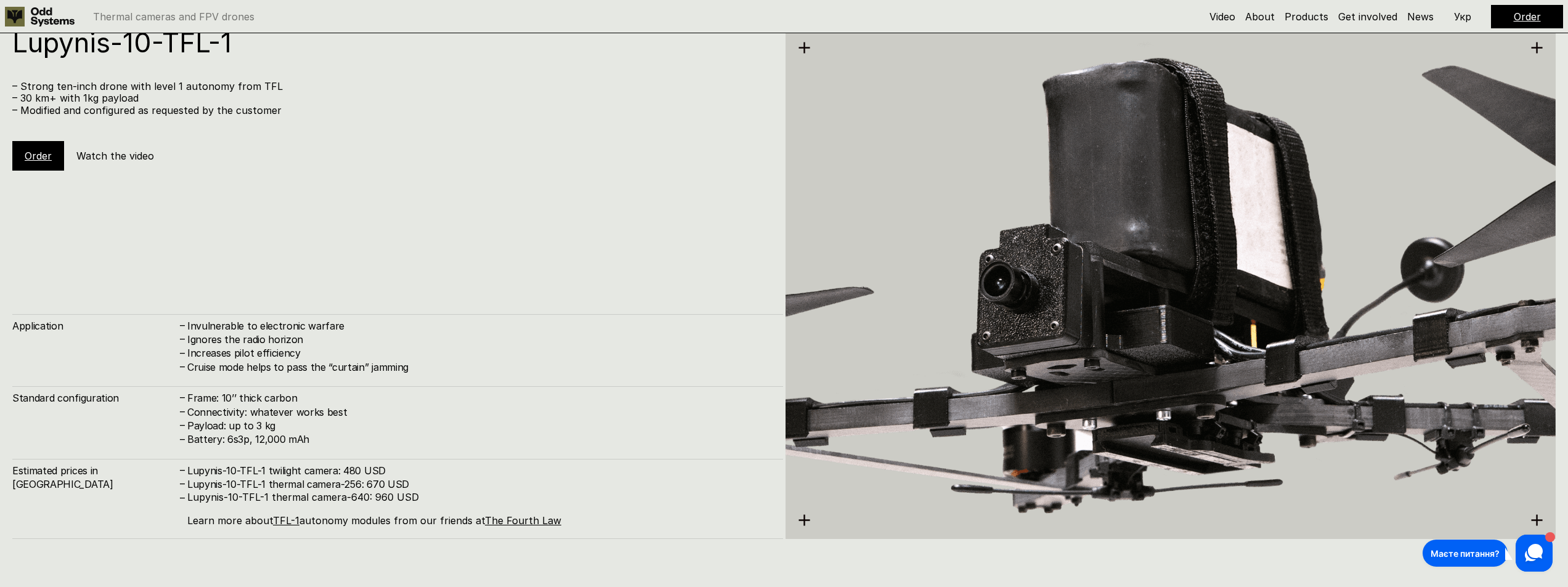
click at [250, 226] on div "Lupynis-10-TFL-1 – Strong ten-inch drone with level 1 autonomy from TFL – 30 km…" at bounding box center [398, 284] width 771 height 510
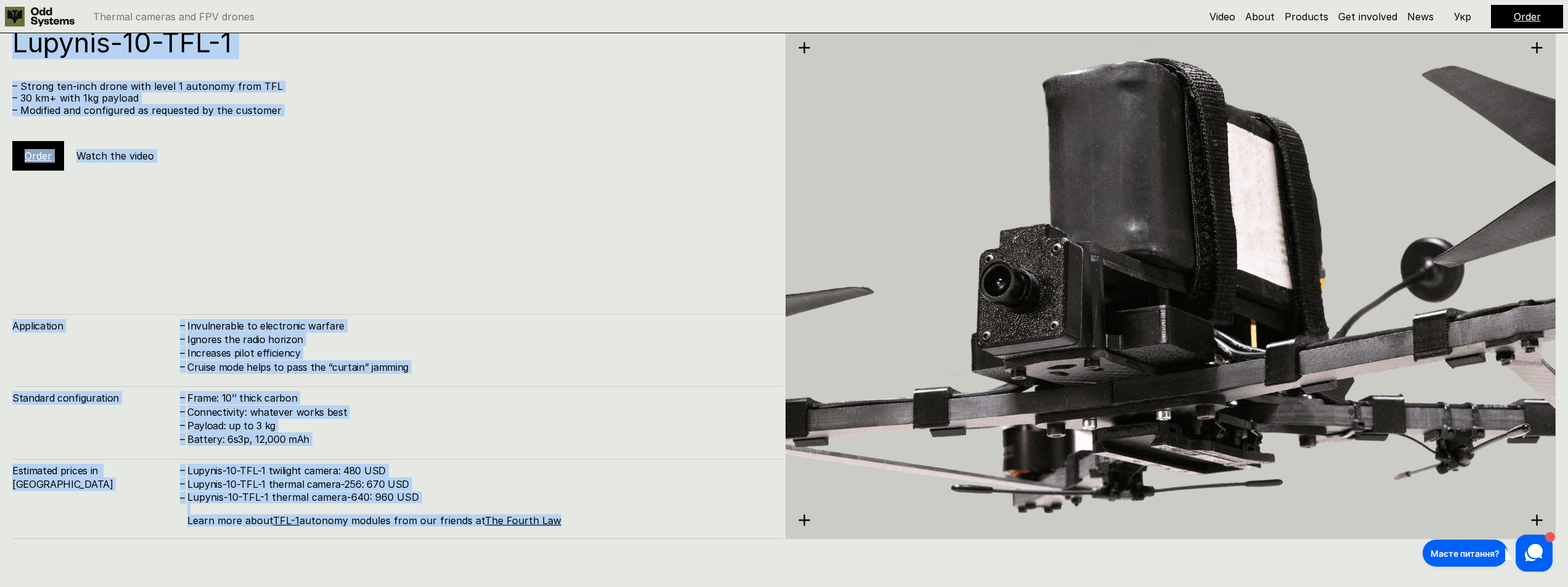
drag, startPoint x: 15, startPoint y: 49, endPoint x: 578, endPoint y: 539, distance: 746.4
click at [578, 539] on div "Lupynis-10-TFL-1 – Strong ten-inch drone with level 1 autonomy from TFL – 30 km…" at bounding box center [398, 284] width 771 height 510
click at [506, 177] on div "Lupynis-10-TFL-1 – Strong ten-inch drone with level 1 autonomy from TFL – 30 km…" at bounding box center [398, 284] width 771 height 510
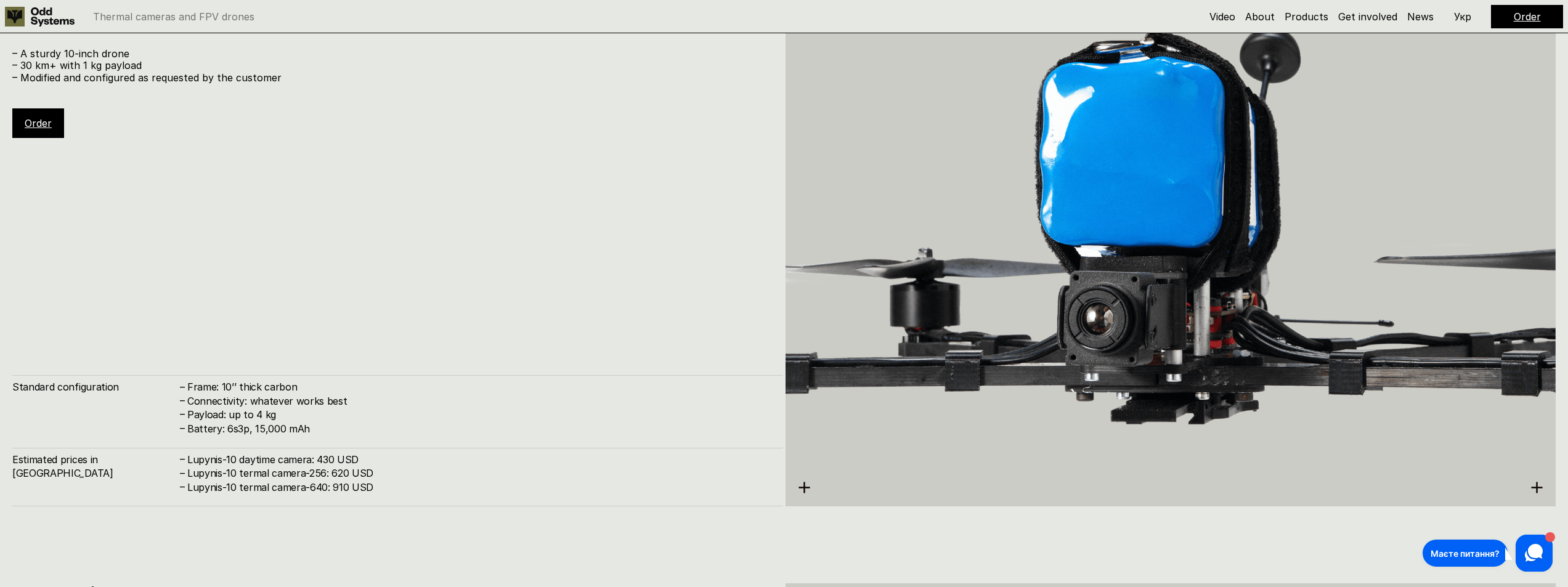
scroll to position [5277, 0]
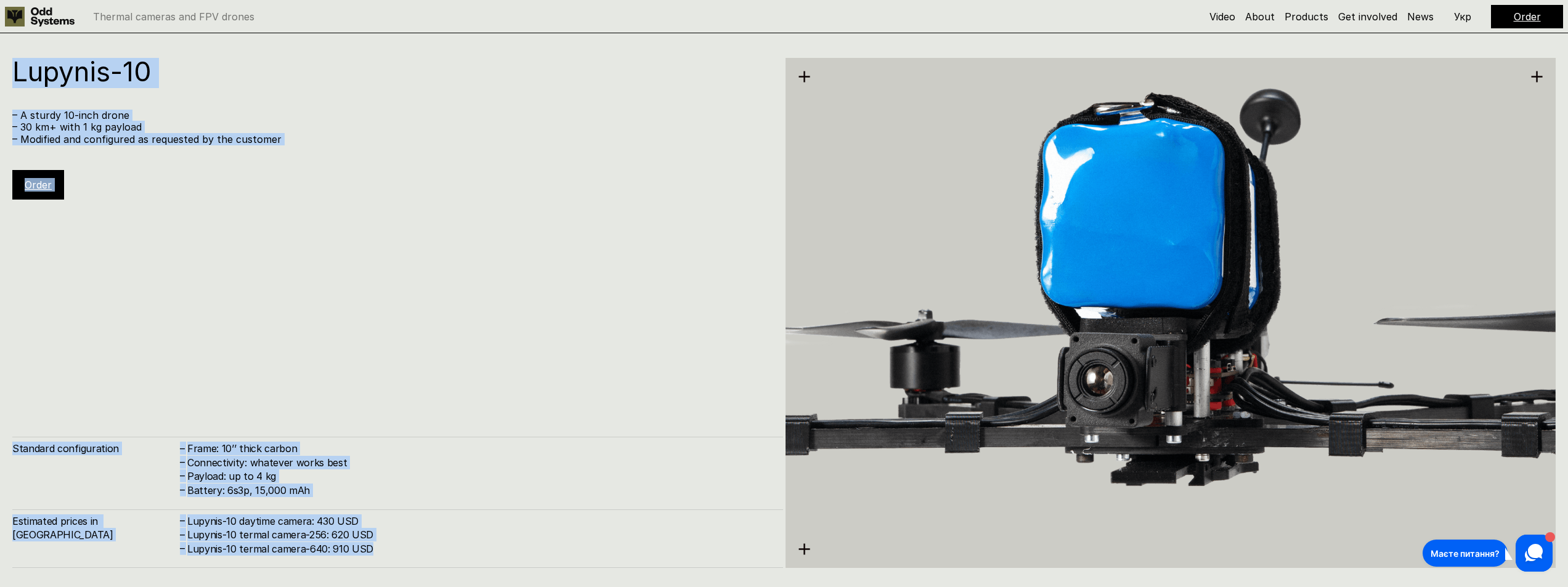
drag, startPoint x: 20, startPoint y: 78, endPoint x: 382, endPoint y: 554, distance: 598.0
click at [382, 554] on div "Lupynis-10 – A sturdy 10-inch drone – 30 km+ with 1 kg payload – Modified and c…" at bounding box center [398, 313] width 771 height 510
click at [271, 227] on div "Lupynis-10 – A sturdy 10-inch drone – 30 km+ with 1 kg payload – Modified and c…" at bounding box center [398, 313] width 771 height 510
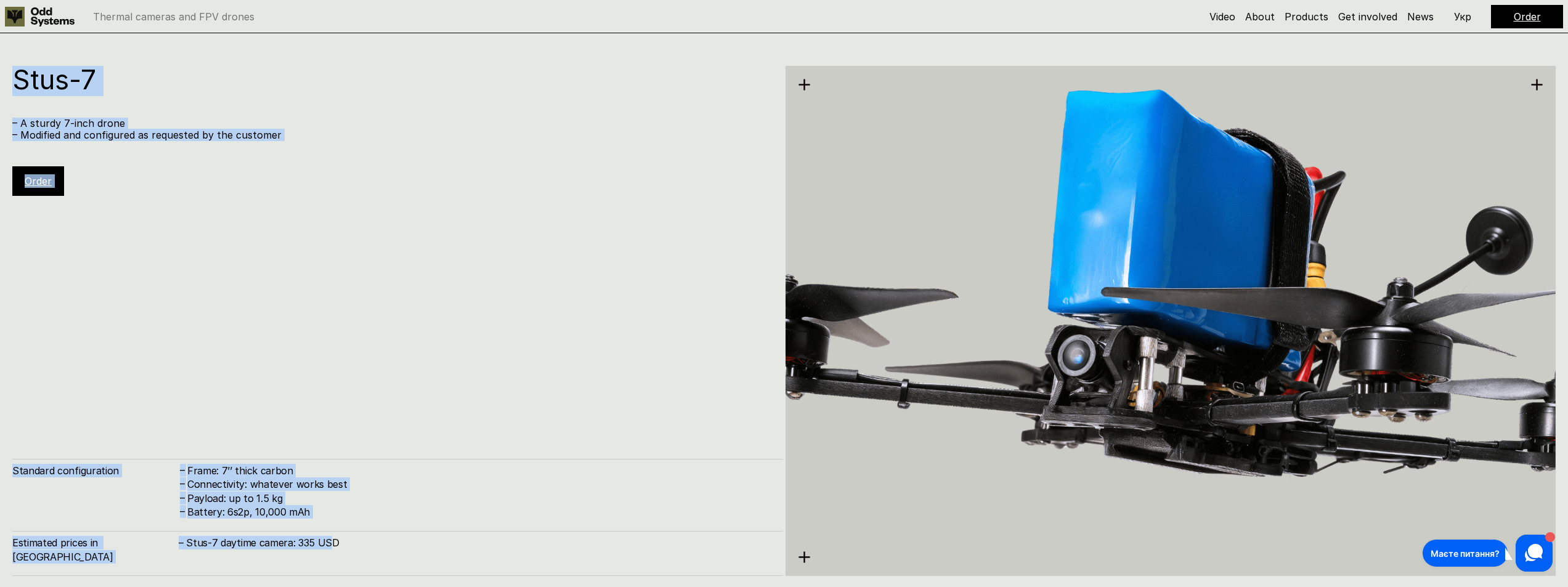
scroll to position [4697, 0]
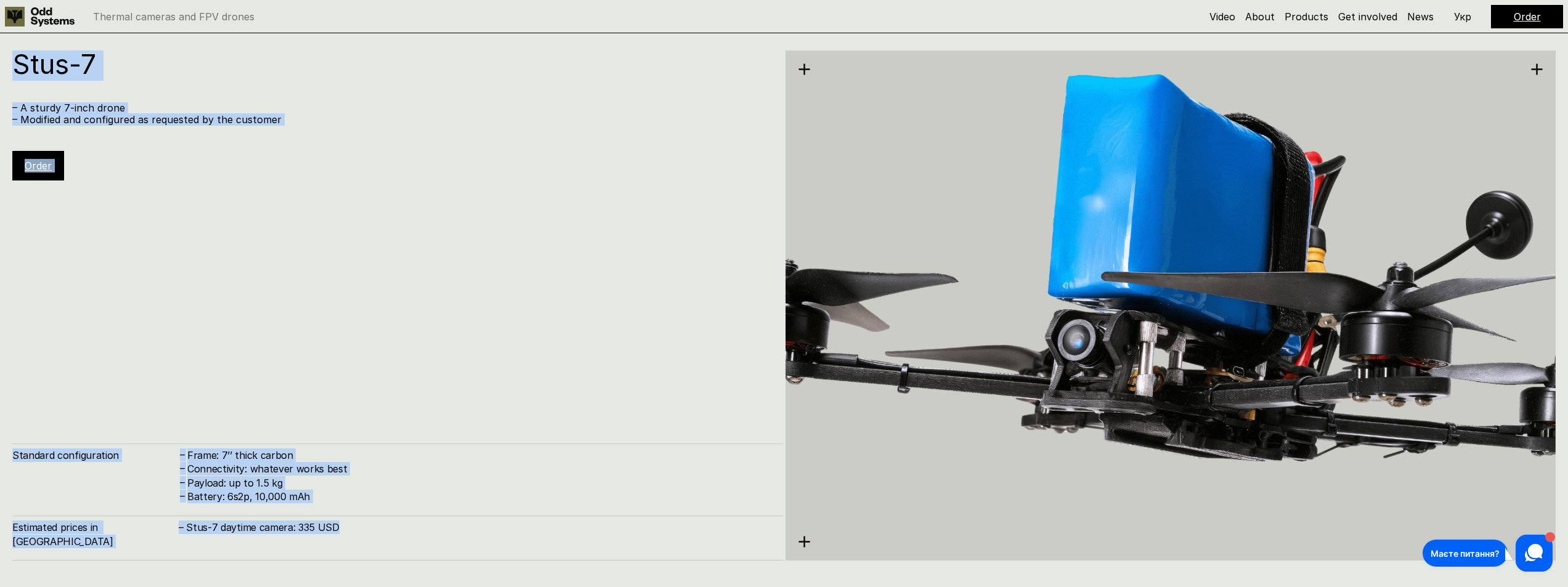
drag, startPoint x: 14, startPoint y: 99, endPoint x: 361, endPoint y: 541, distance: 561.9
click at [361, 541] on div "Stus-7 – A sturdy 7-inch drone – Modified and configured as requested by the cu…" at bounding box center [398, 305] width 771 height 510
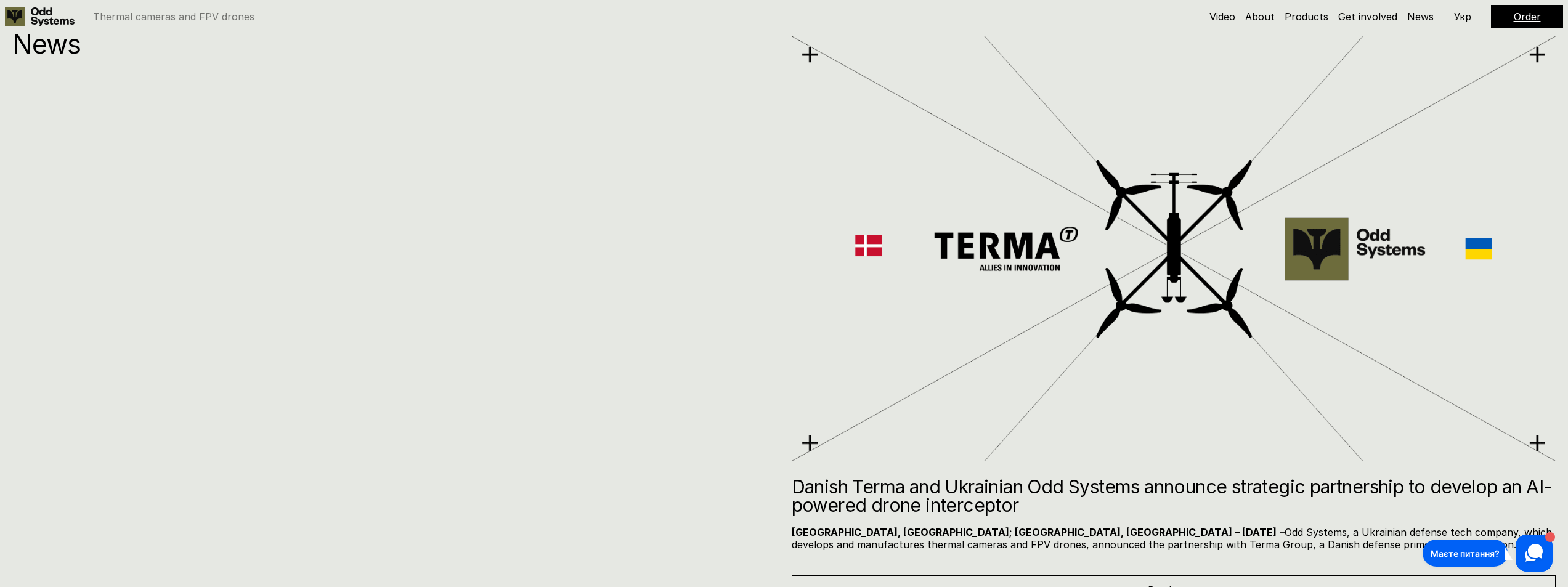
scroll to position [8087, 0]
